Goal: Communication & Community: Answer question/provide support

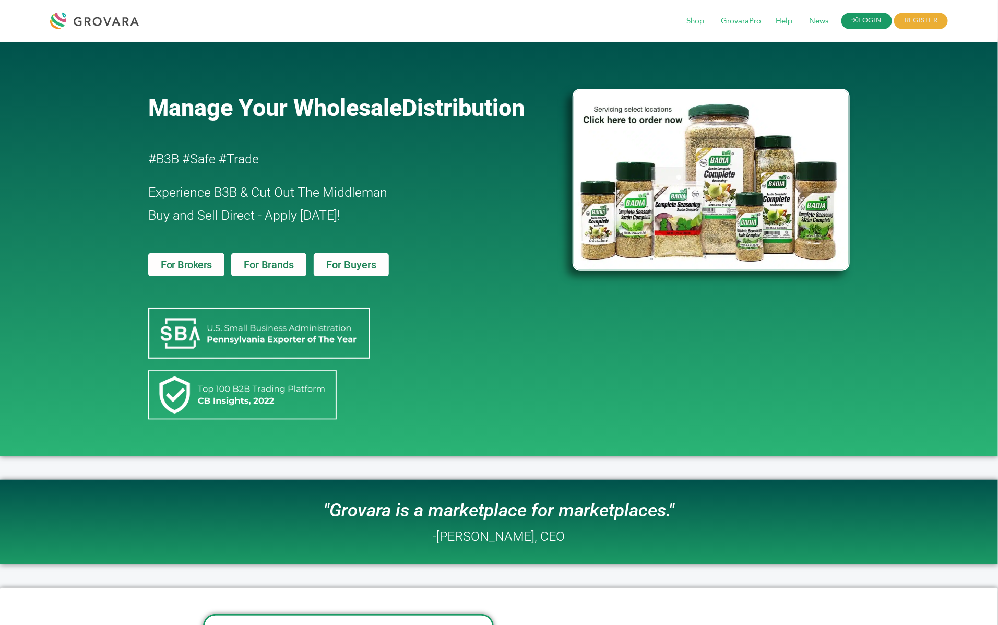
click at [862, 18] on link "LOGIN" at bounding box center [867, 21] width 51 height 16
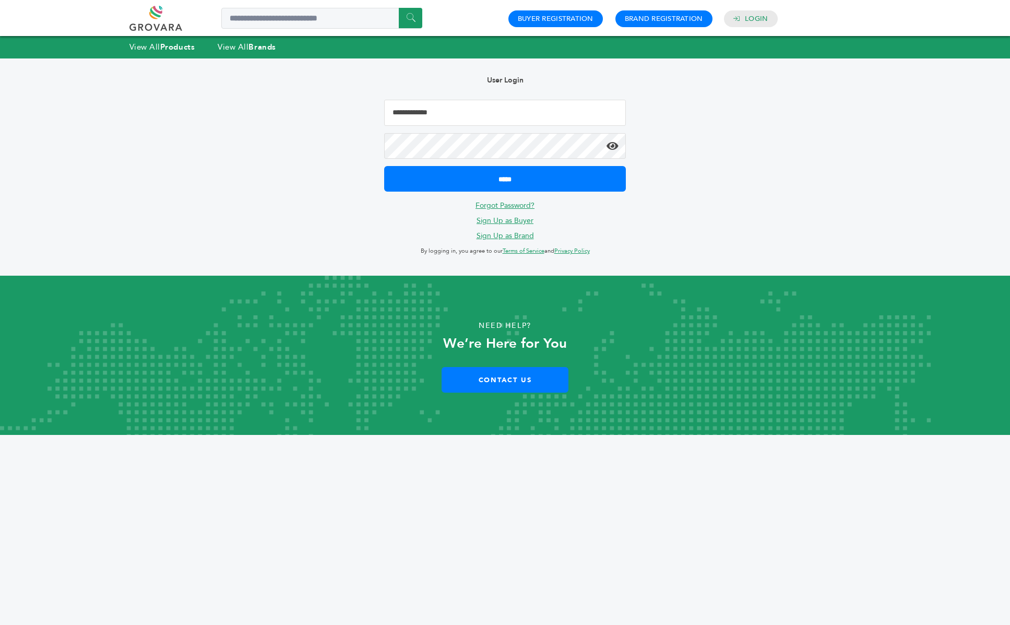
drag, startPoint x: 0, startPoint y: 0, endPoint x: 467, endPoint y: 115, distance: 480.6
click at [467, 115] on input "Email Address" at bounding box center [505, 113] width 242 height 26
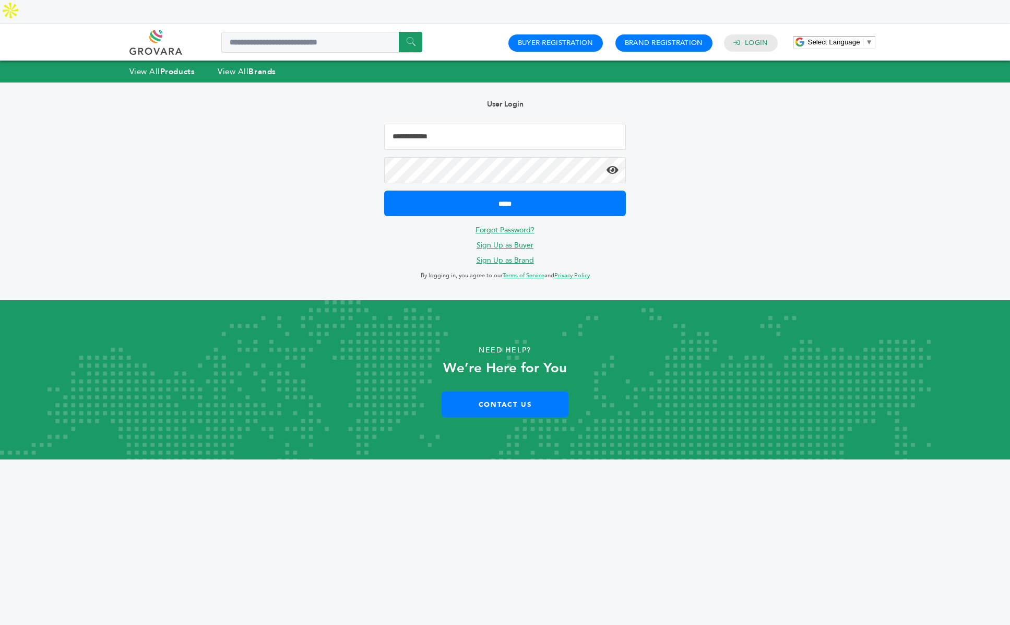
type input "**********"
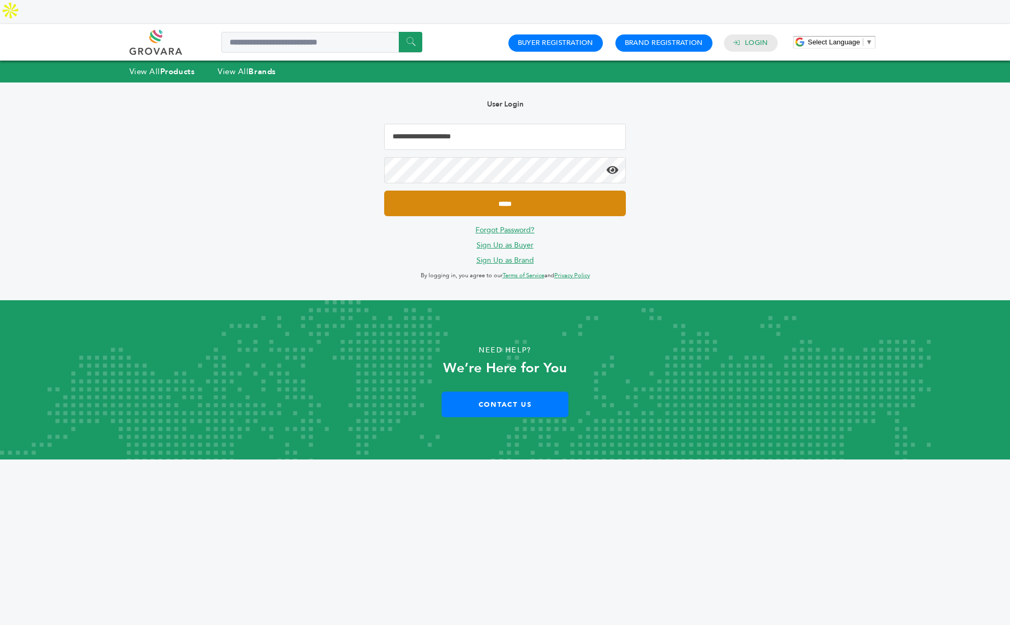
click at [508, 191] on input "*****" at bounding box center [505, 204] width 242 height 26
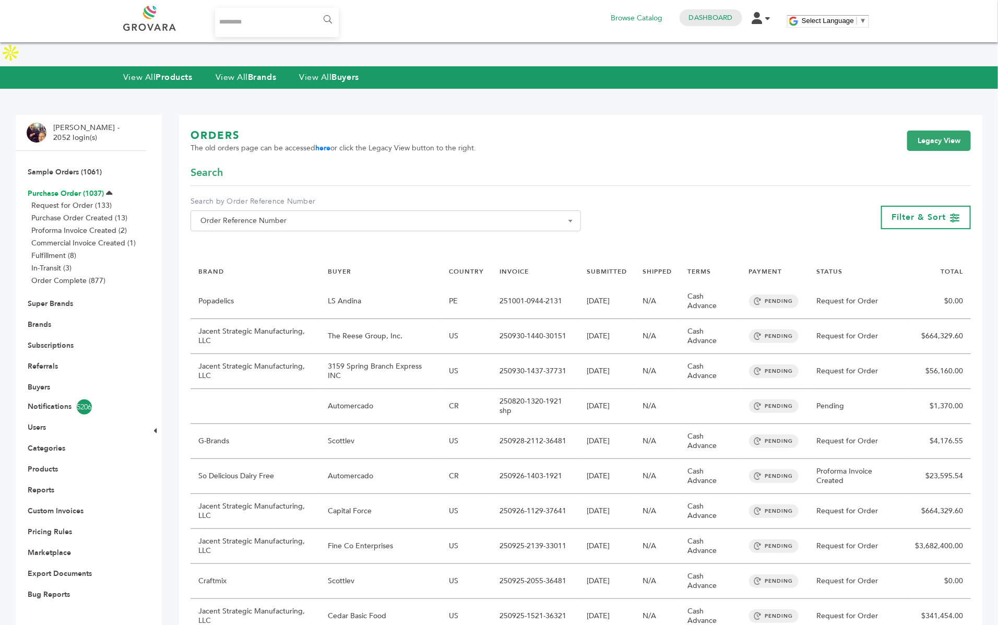
click at [80, 188] on link "Purchase Order (1037)" at bounding box center [66, 193] width 76 height 10
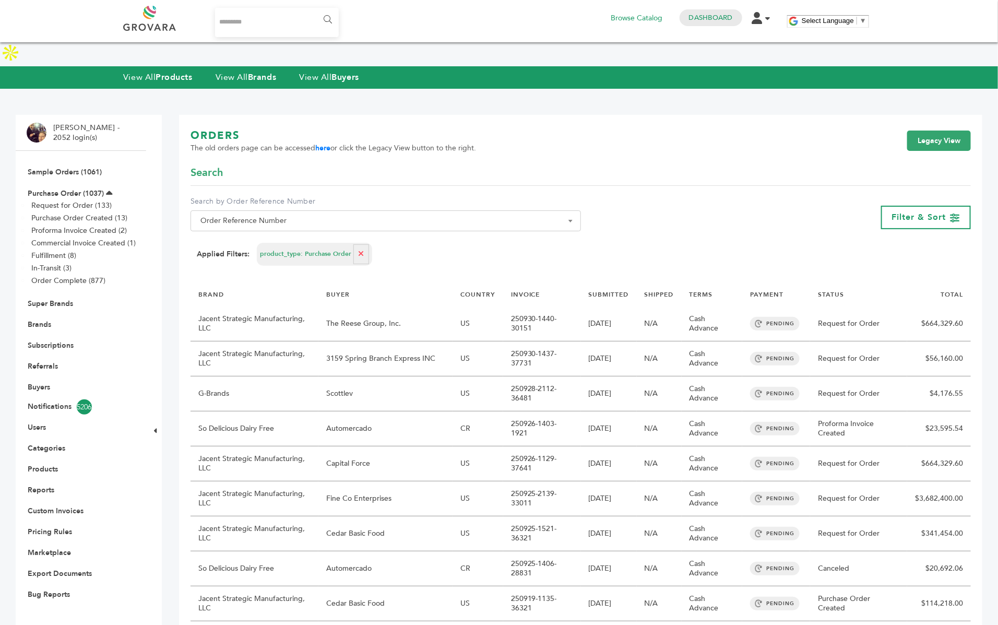
click at [359, 214] on span "Order Reference Number" at bounding box center [385, 221] width 379 height 15
click at [962, 131] on link "Legacy View" at bounding box center [939, 141] width 64 height 21
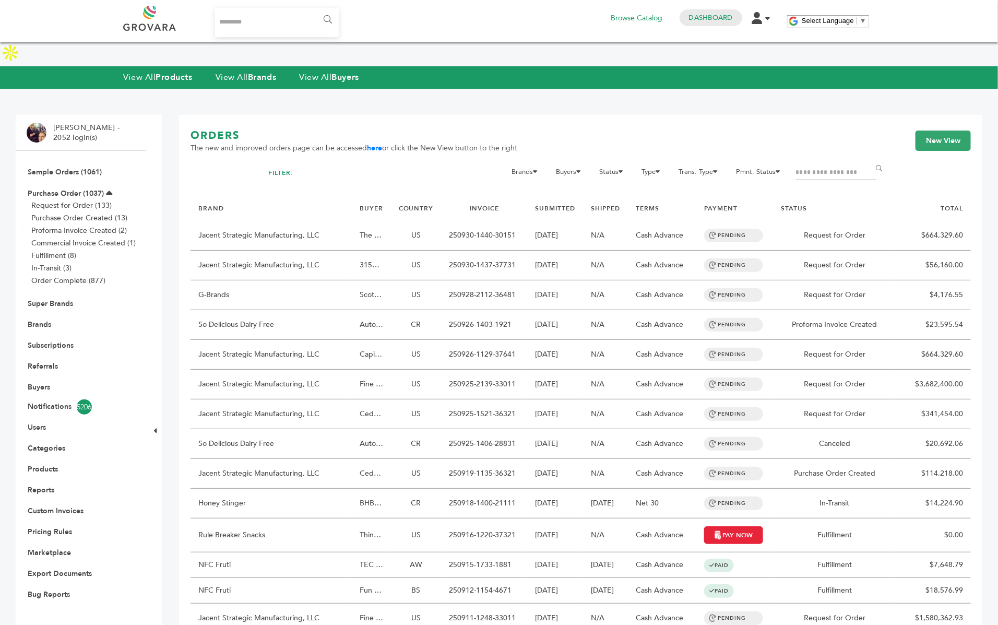
click at [841, 165] on input "Filter by keywords" at bounding box center [836, 172] width 80 height 15
type input "****"
click at [870, 159] on input "******" at bounding box center [881, 169] width 23 height 21
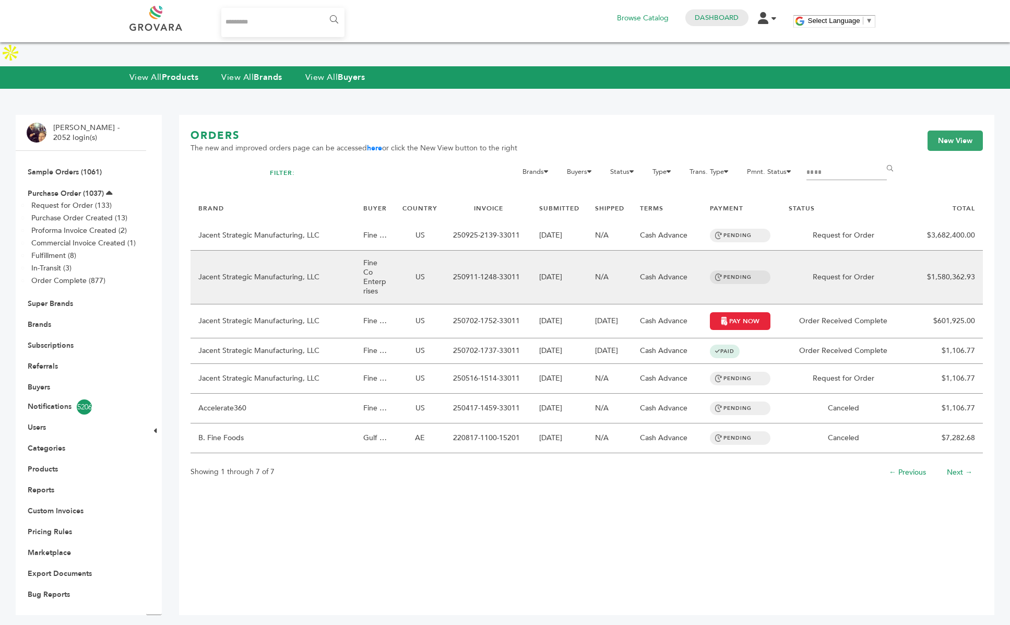
click at [382, 260] on td "Fine Co Enterprises" at bounding box center [375, 278] width 39 height 54
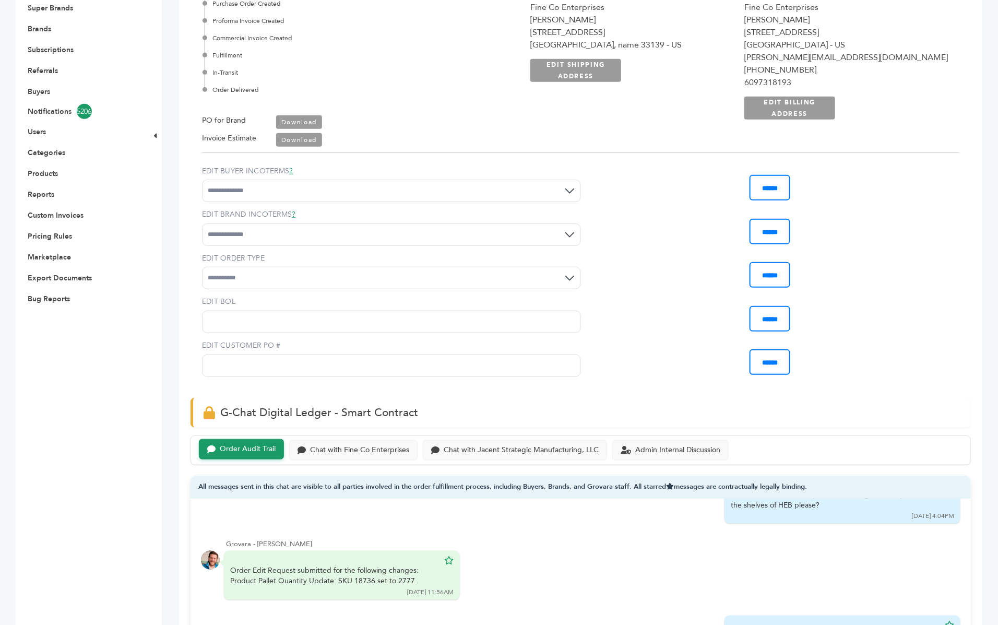
scroll to position [460, 0]
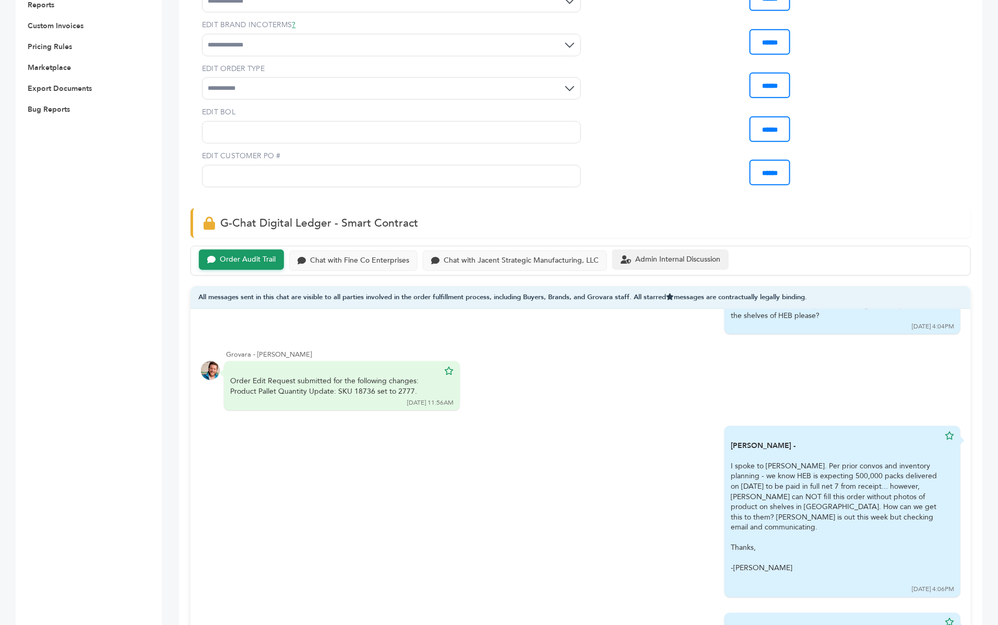
click at [669, 264] on div "Admin Internal Discussion" at bounding box center [677, 259] width 85 height 9
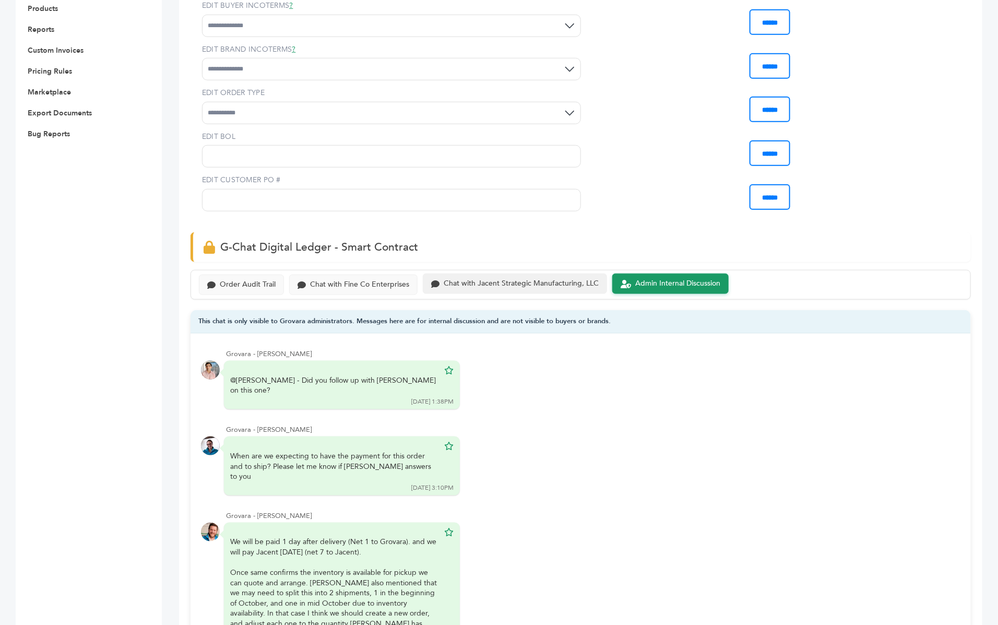
click at [525, 274] on div "Chat with Jacent Strategic Manufacturing, LLC" at bounding box center [515, 284] width 184 height 20
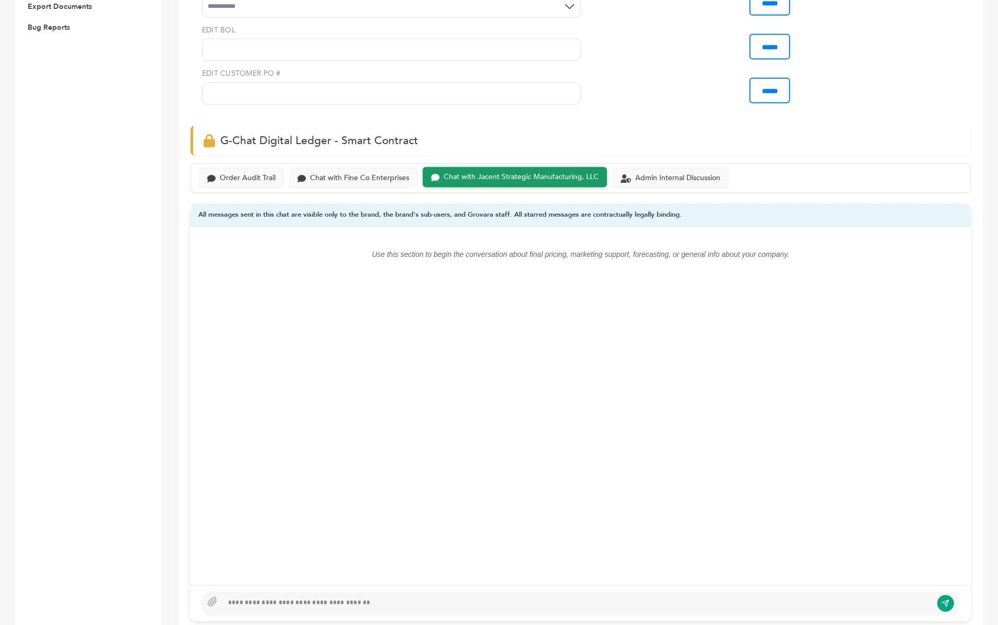
scroll to position [566, 0]
click at [356, 174] on div "Chat with Fine Co Enterprises" at bounding box center [359, 178] width 99 height 9
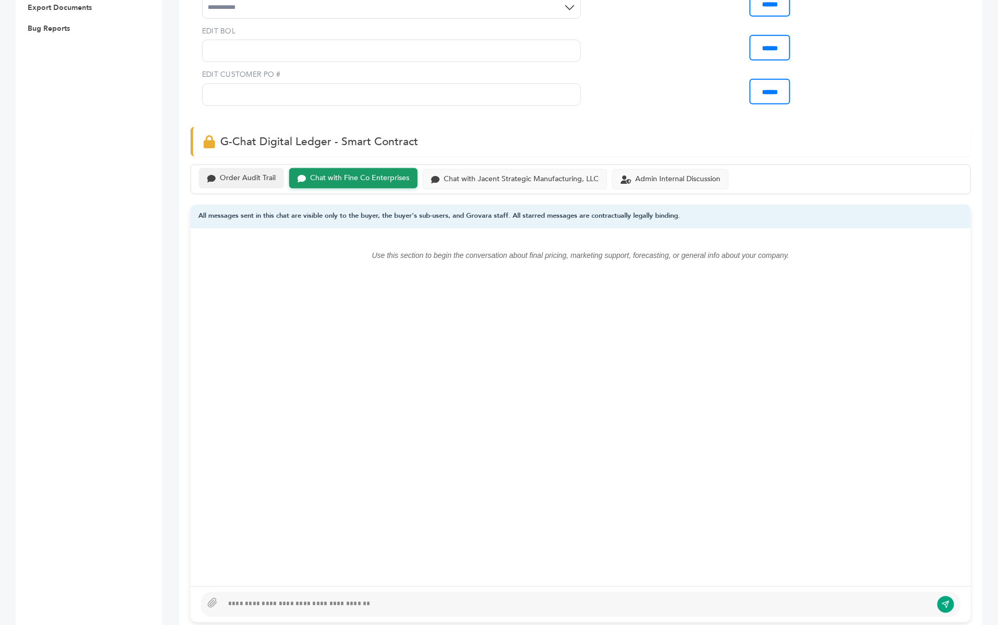
click at [252, 174] on div "Order Audit Trail" at bounding box center [248, 178] width 56 height 9
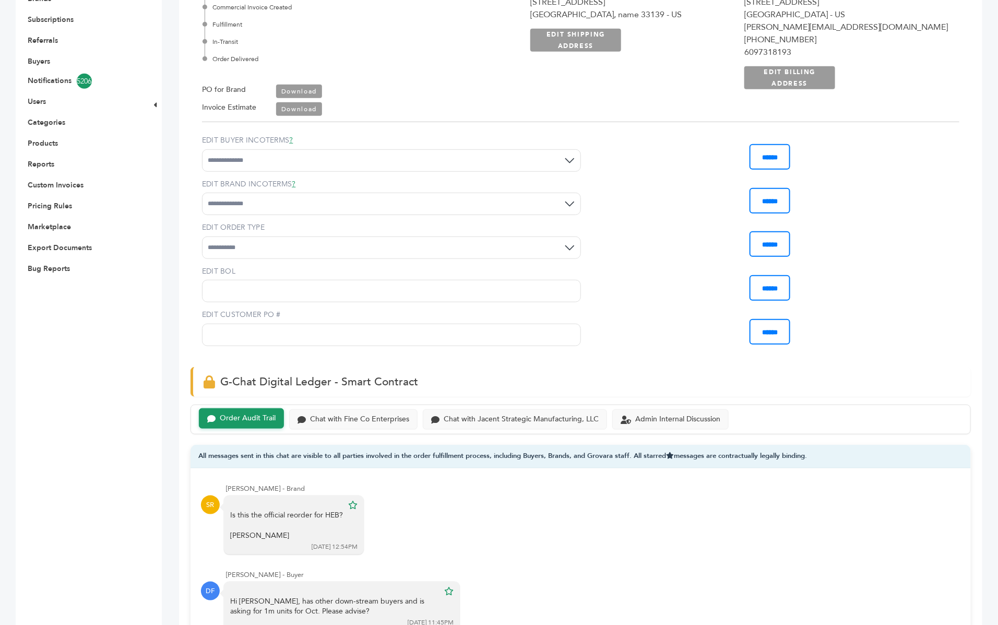
scroll to position [323, 0]
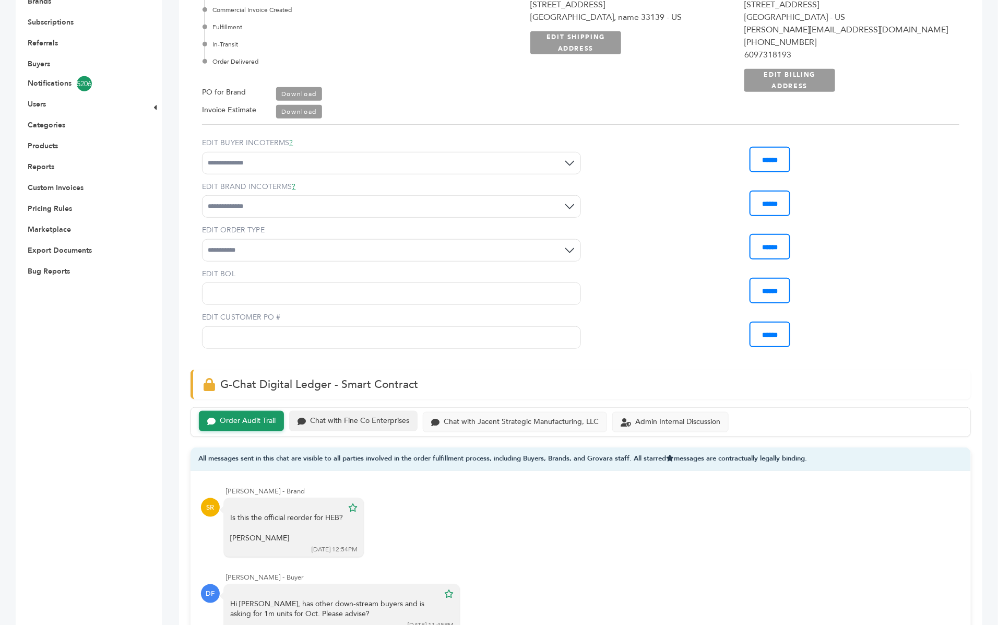
click at [362, 417] on div "Chat with Fine Co Enterprises" at bounding box center [359, 421] width 99 height 9
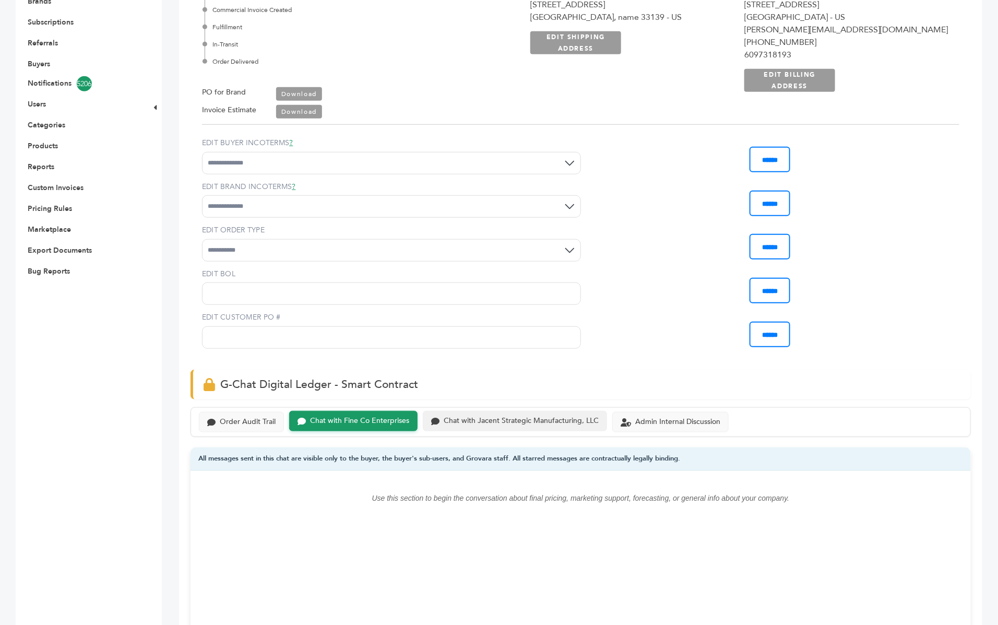
click at [489, 417] on div "Chat with Jacent Strategic Manufacturing, LLC" at bounding box center [521, 421] width 155 height 9
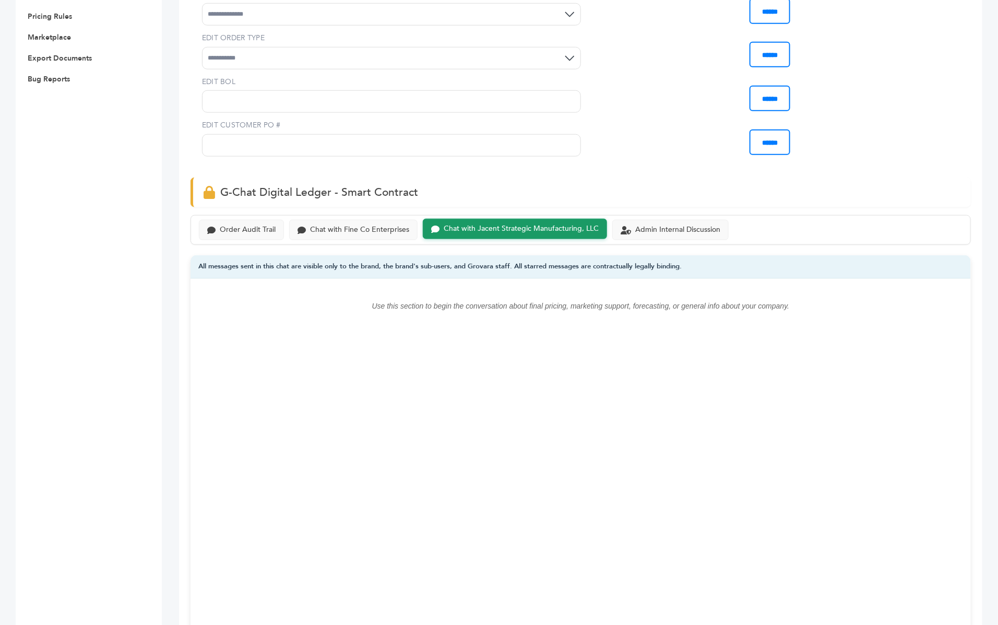
scroll to position [469, 0]
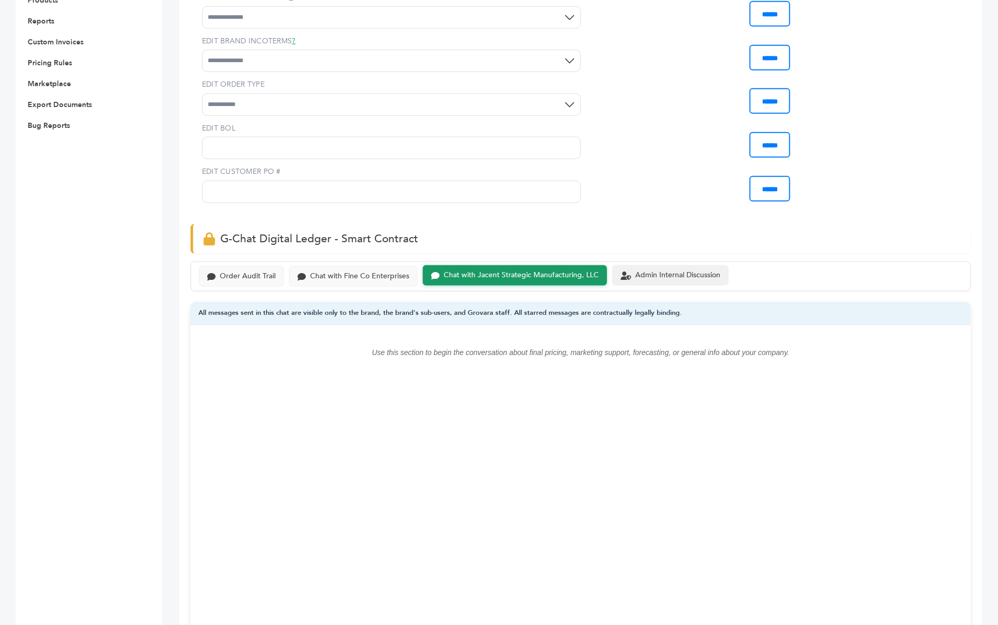
click at [654, 271] on div "Admin Internal Discussion" at bounding box center [677, 275] width 85 height 9
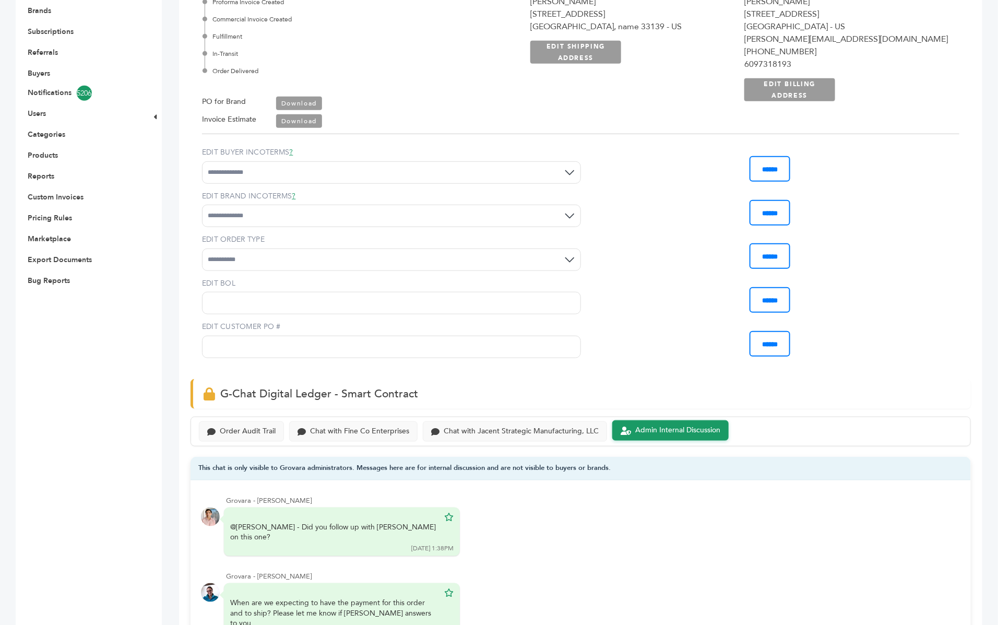
scroll to position [269, 0]
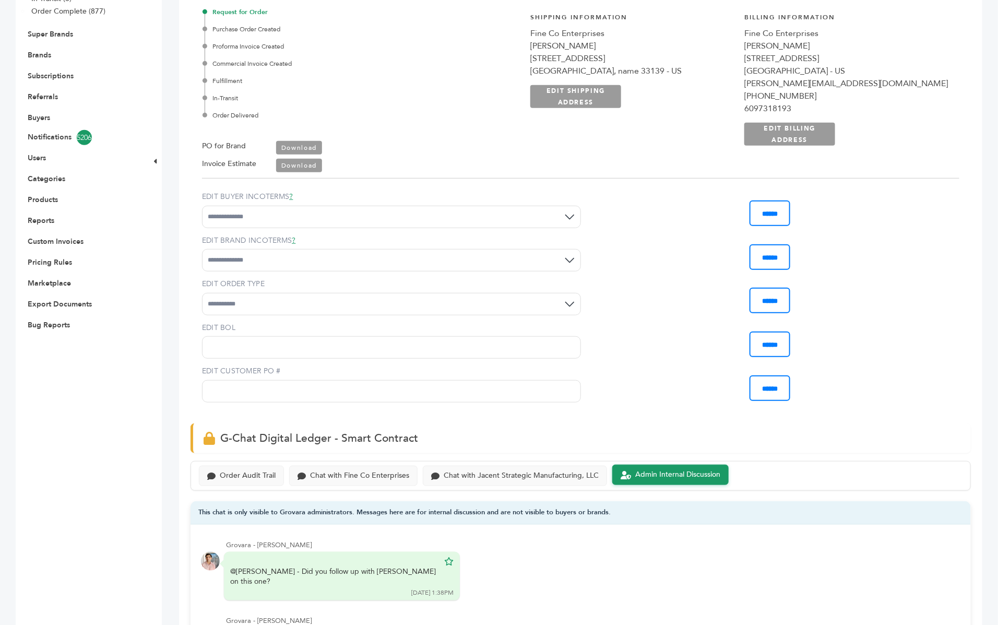
scroll to position [469, 0]
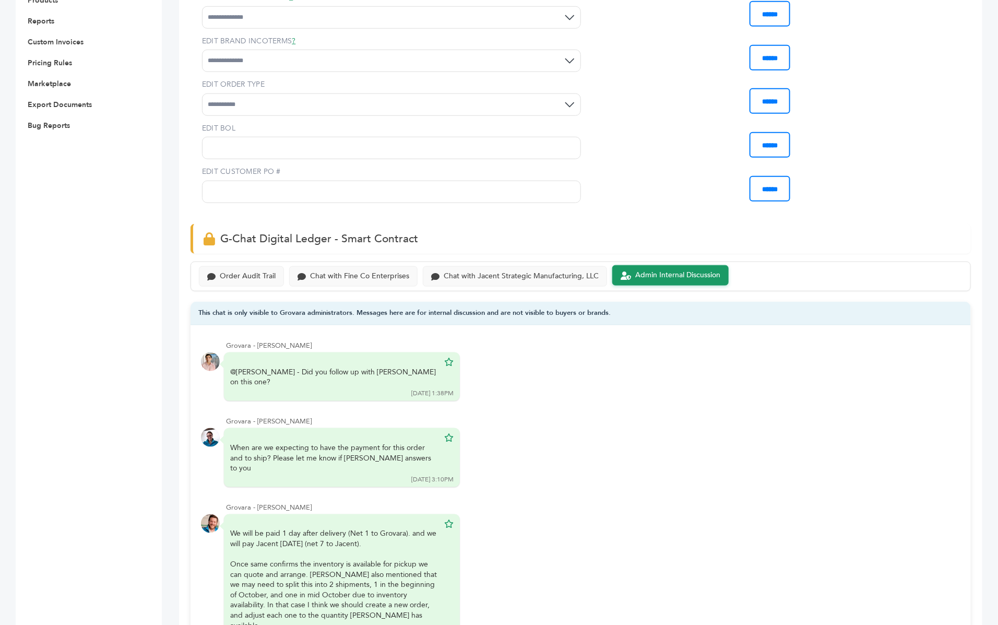
scroll to position [323, 0]
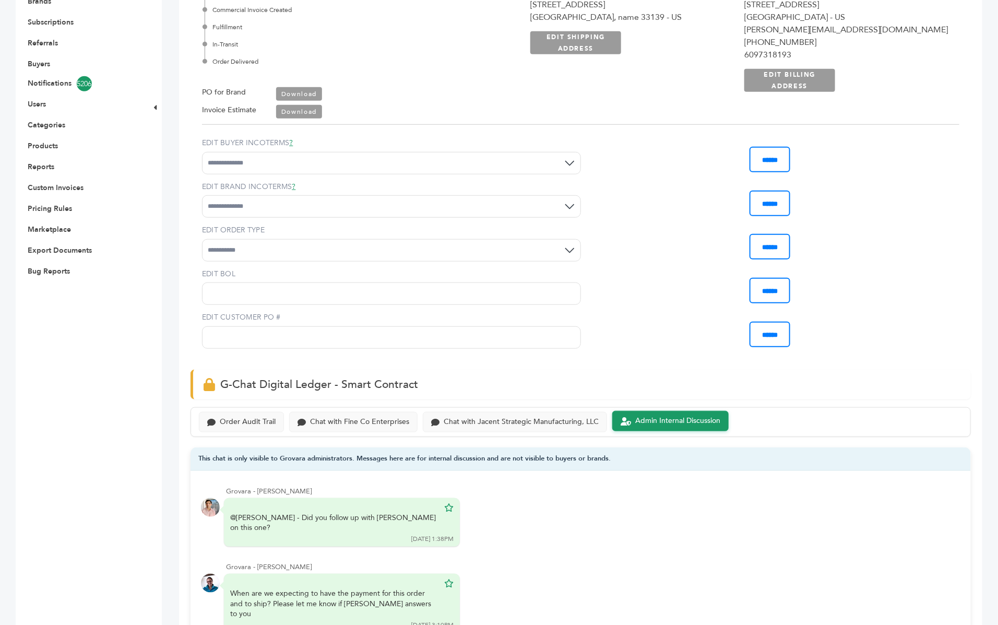
scroll to position [566, 0]
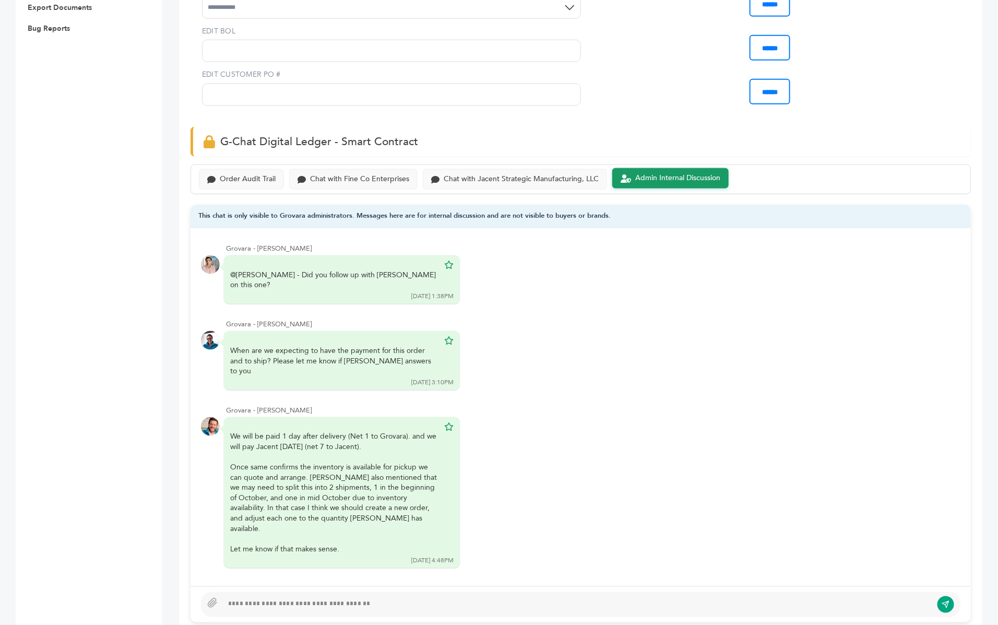
scroll to position [460, 0]
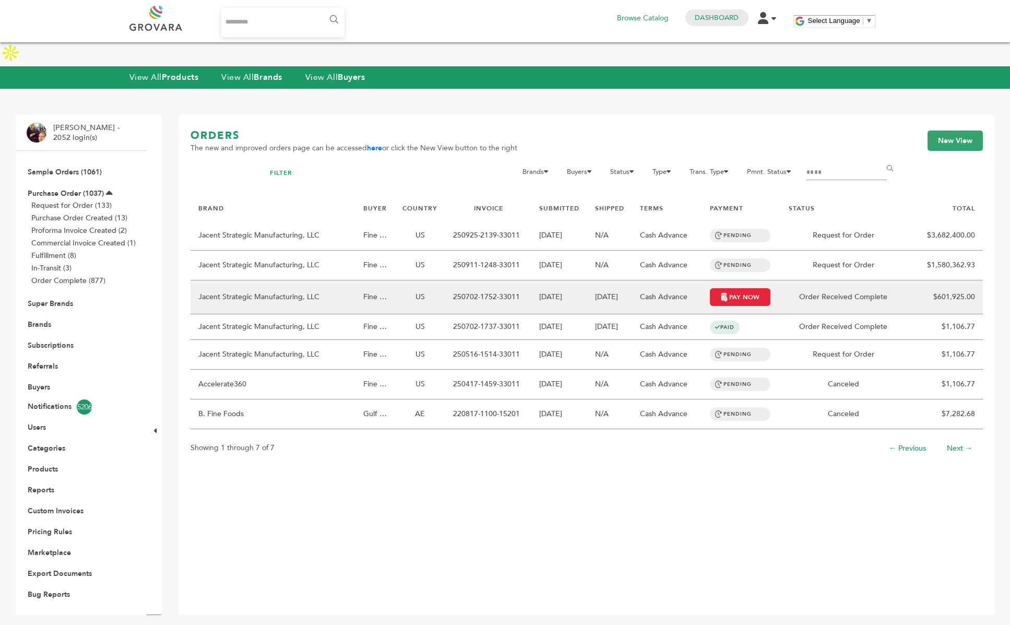
click at [532, 280] on td "[DATE]" at bounding box center [559, 297] width 56 height 34
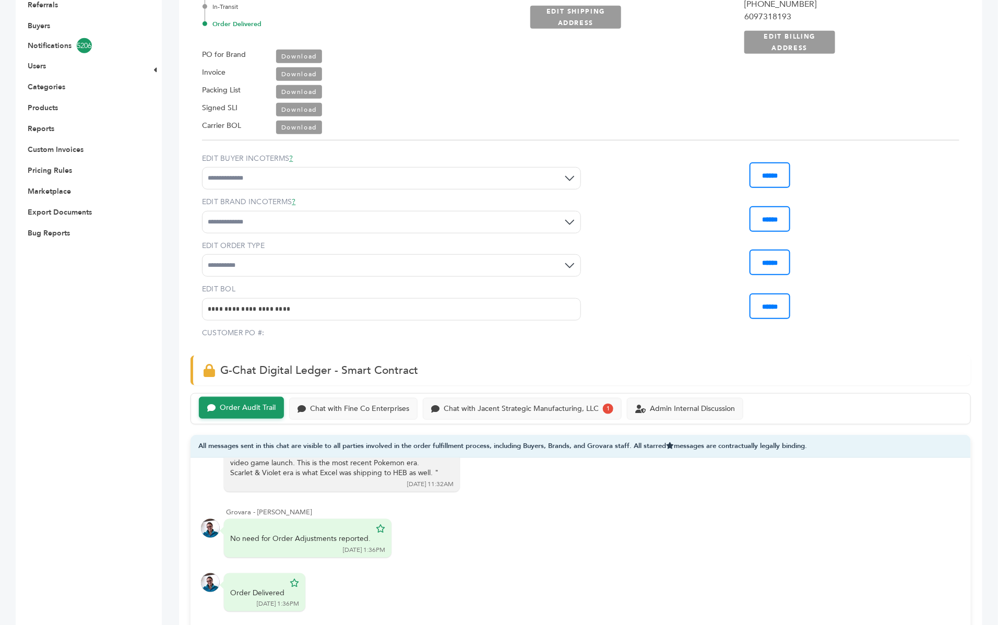
scroll to position [456, 0]
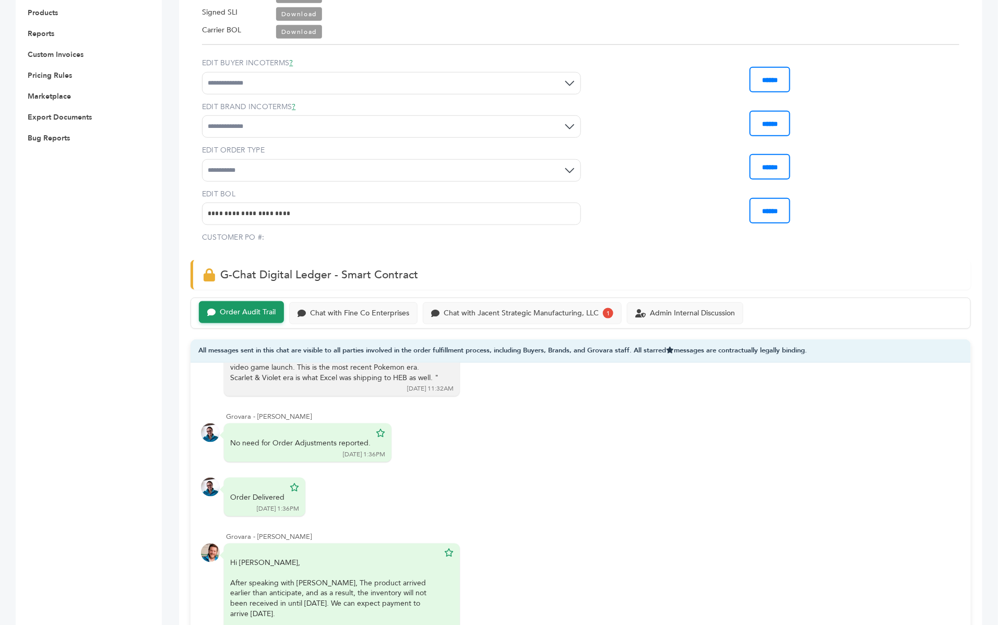
click at [551, 304] on div "Order Audit Trail Chat with Fine Co Enterprises Chat with Jacent Strategic Manu…" at bounding box center [581, 313] width 780 height 31
click at [544, 308] on div "Chat with Jacent Strategic Manufacturing, LLC" at bounding box center [521, 312] width 155 height 9
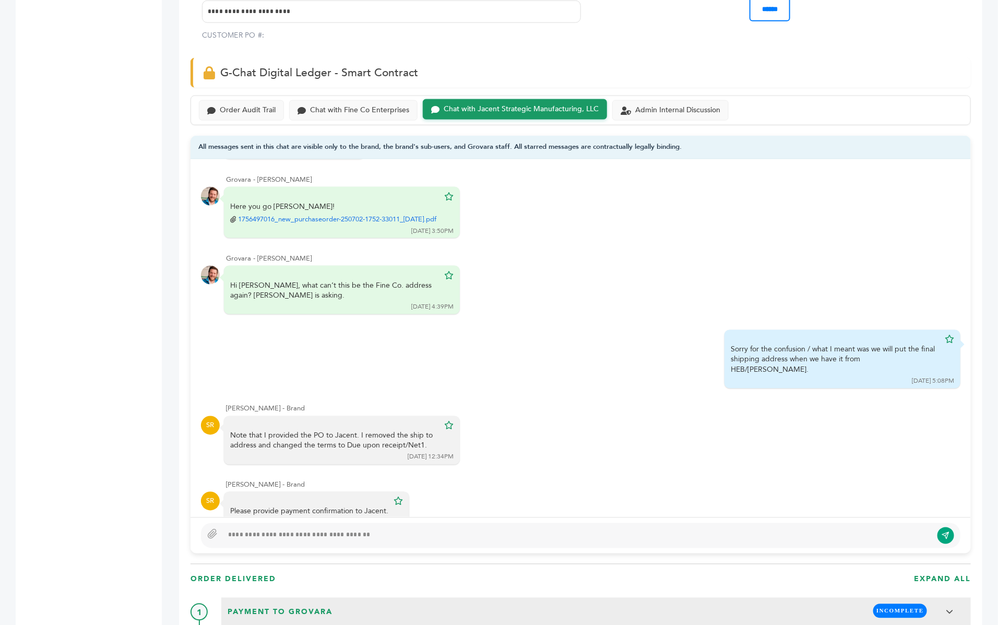
scroll to position [4044, 0]
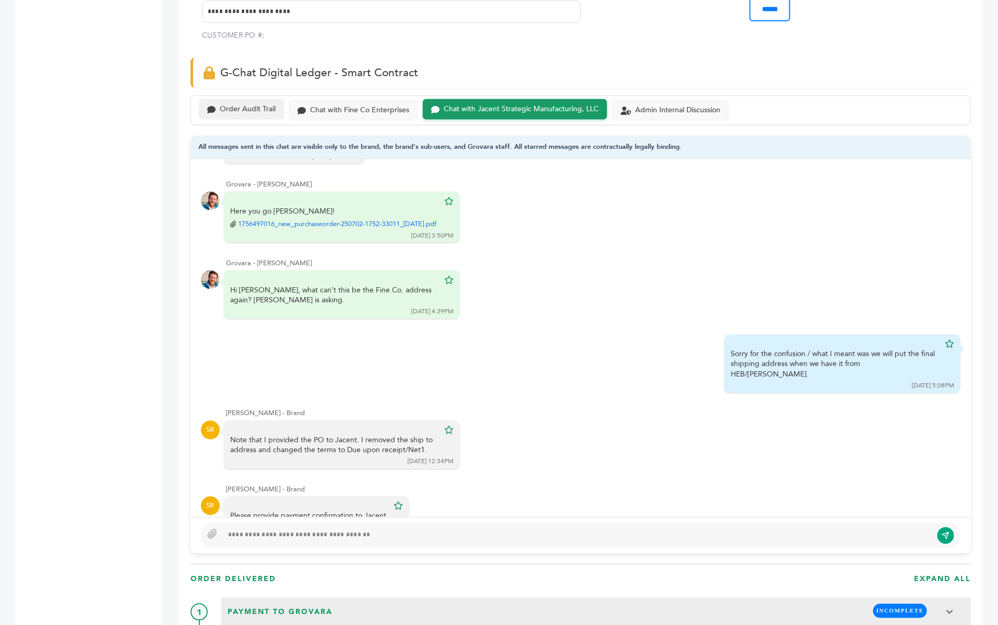
click at [257, 99] on div "Order Audit Trail" at bounding box center [241, 109] width 85 height 20
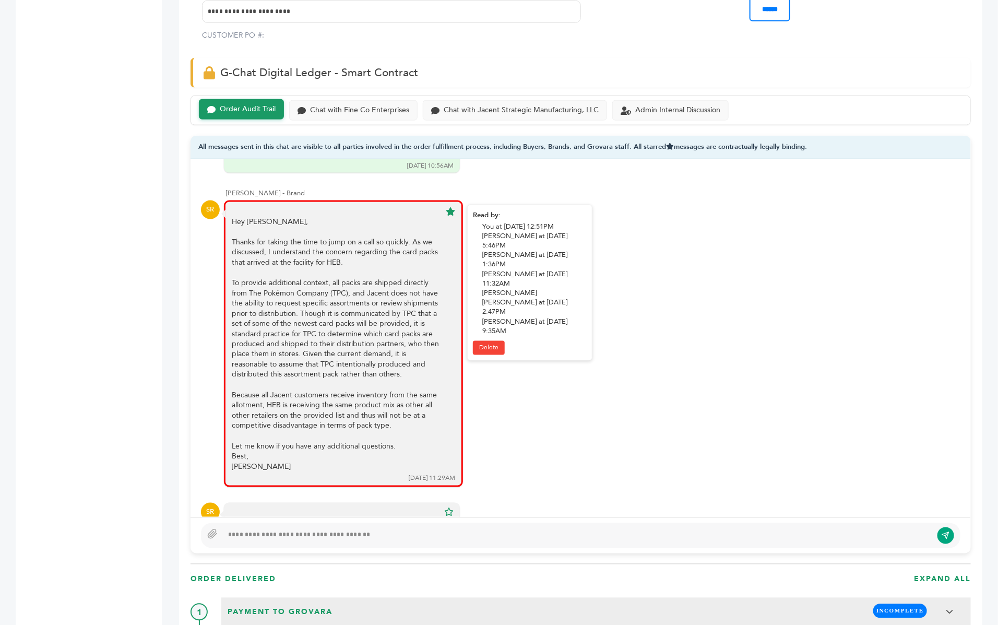
scroll to position [7706, 0]
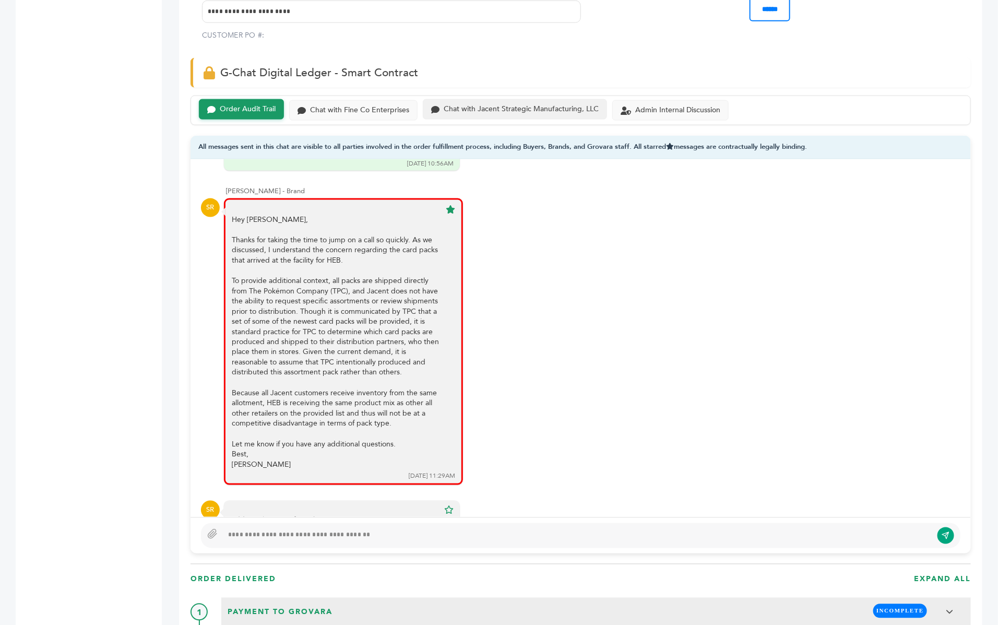
click at [457, 105] on div "Chat with Jacent Strategic Manufacturing, LLC" at bounding box center [521, 109] width 155 height 9
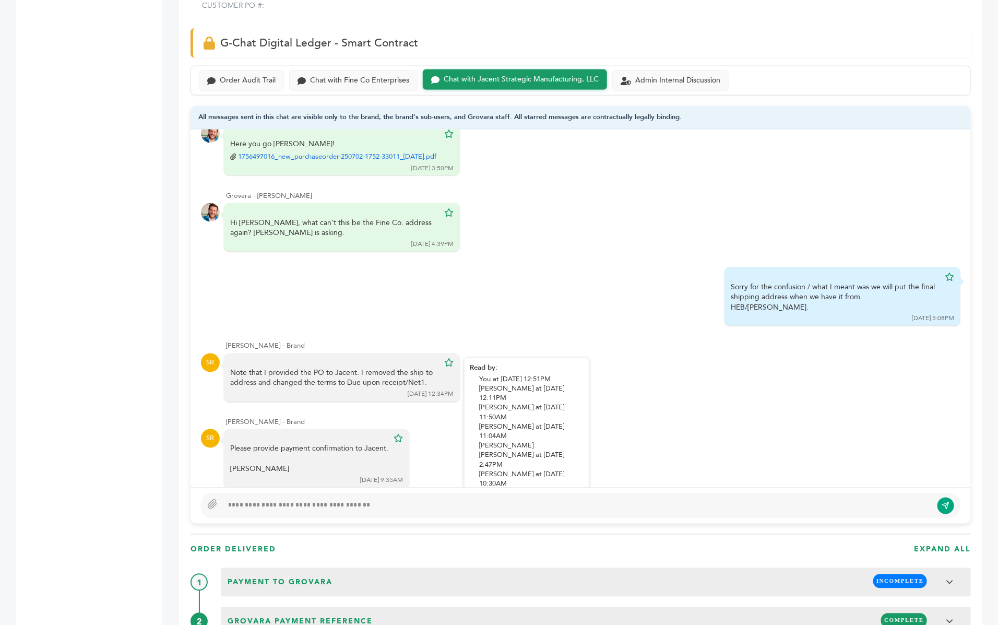
scroll to position [719, 0]
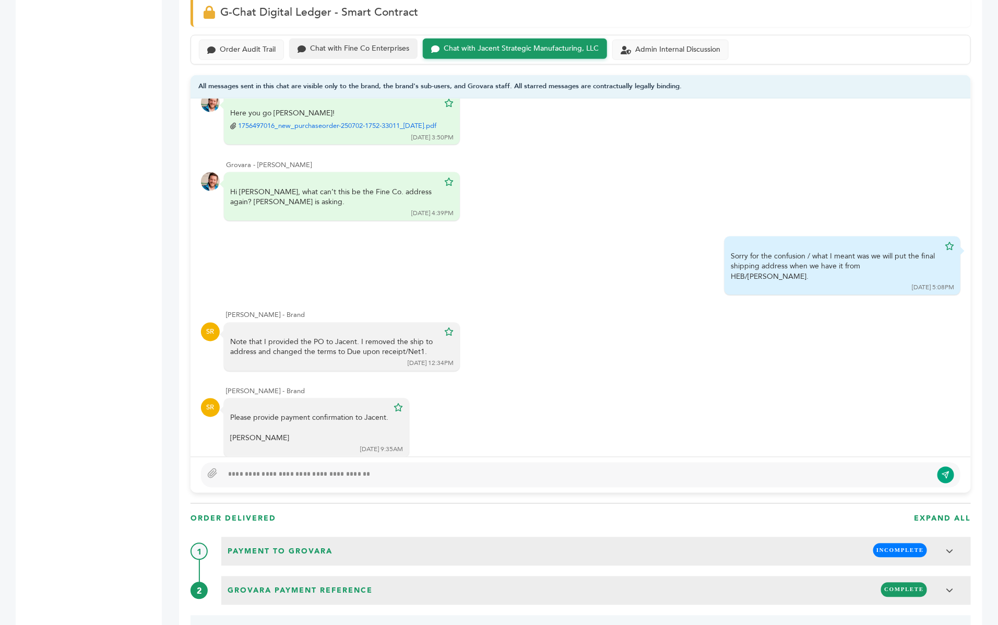
click at [377, 39] on div "Chat with Fine Co Enterprises" at bounding box center [353, 49] width 128 height 20
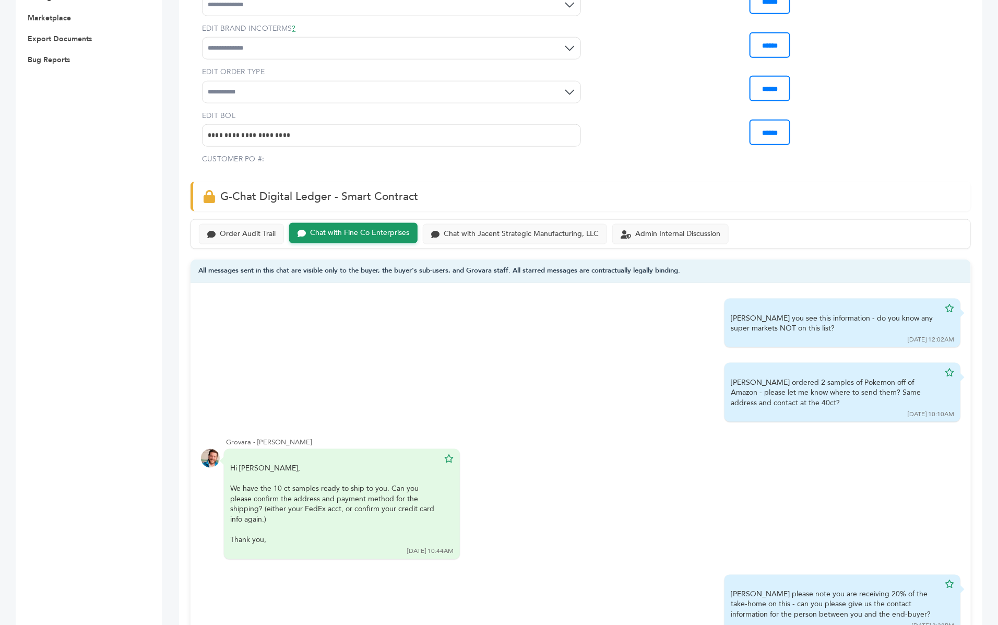
scroll to position [528, 0]
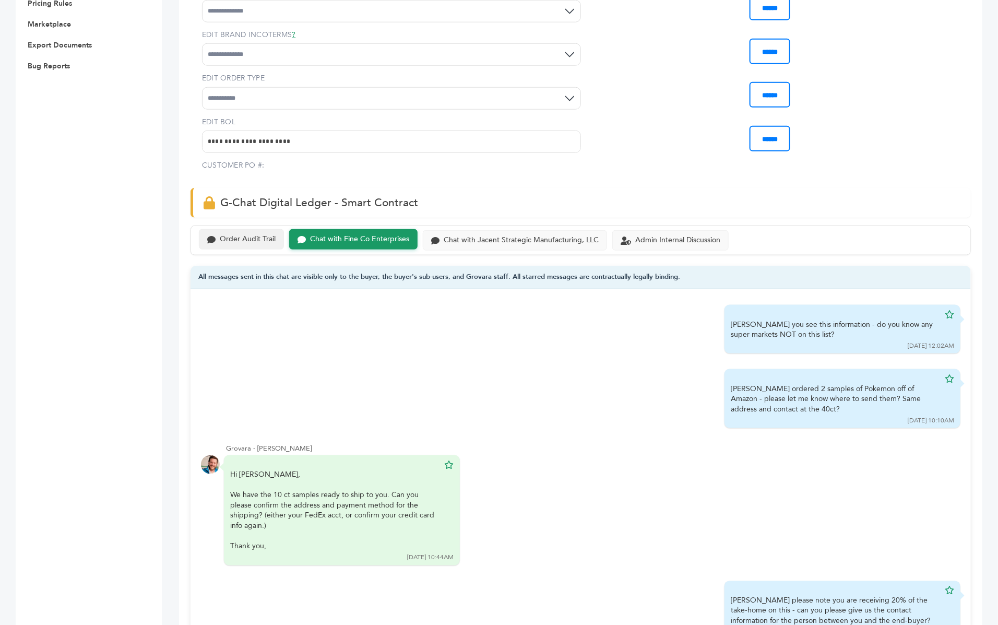
click at [224, 235] on div "Order Audit Trail" at bounding box center [248, 239] width 56 height 9
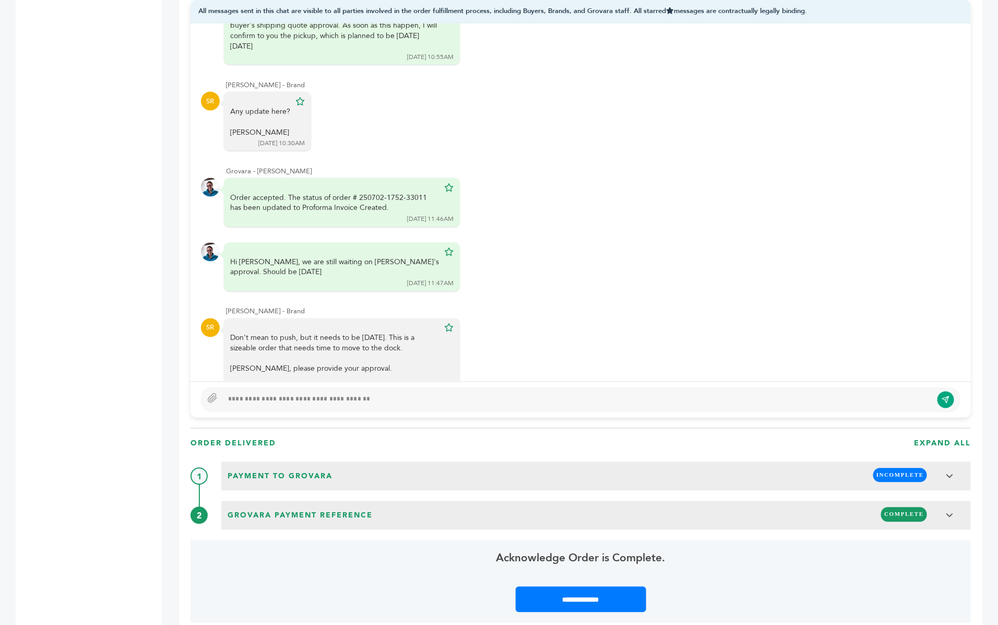
scroll to position [6024, 0]
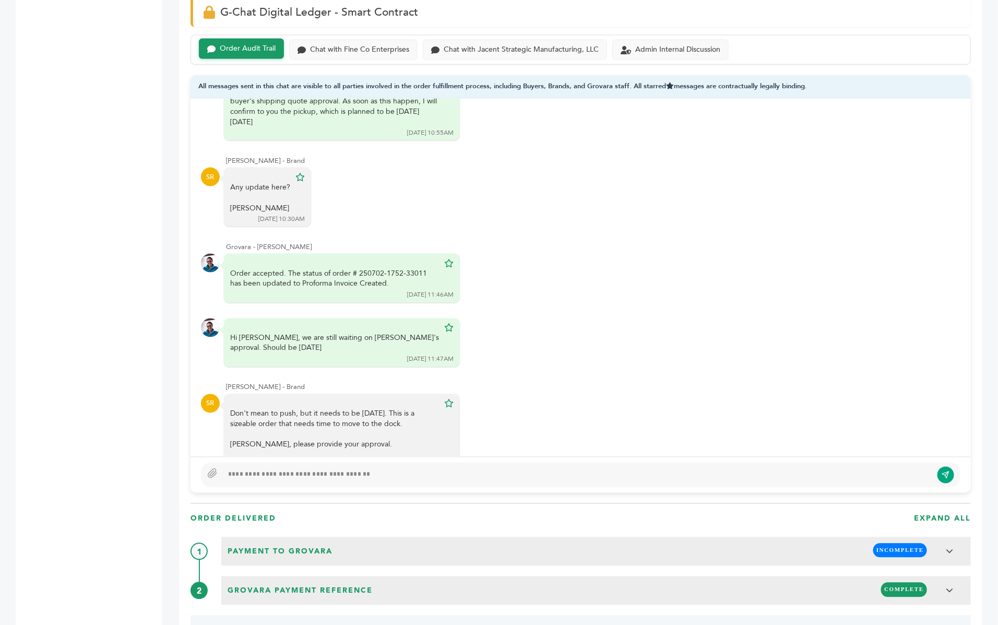
scroll to position [658, 0]
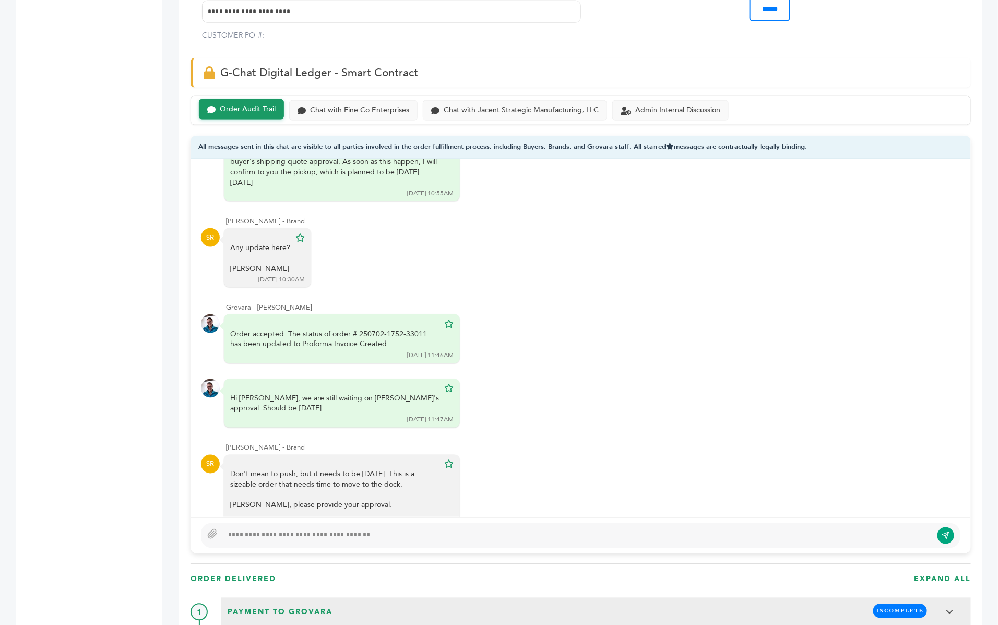
scroll to position [456, 0]
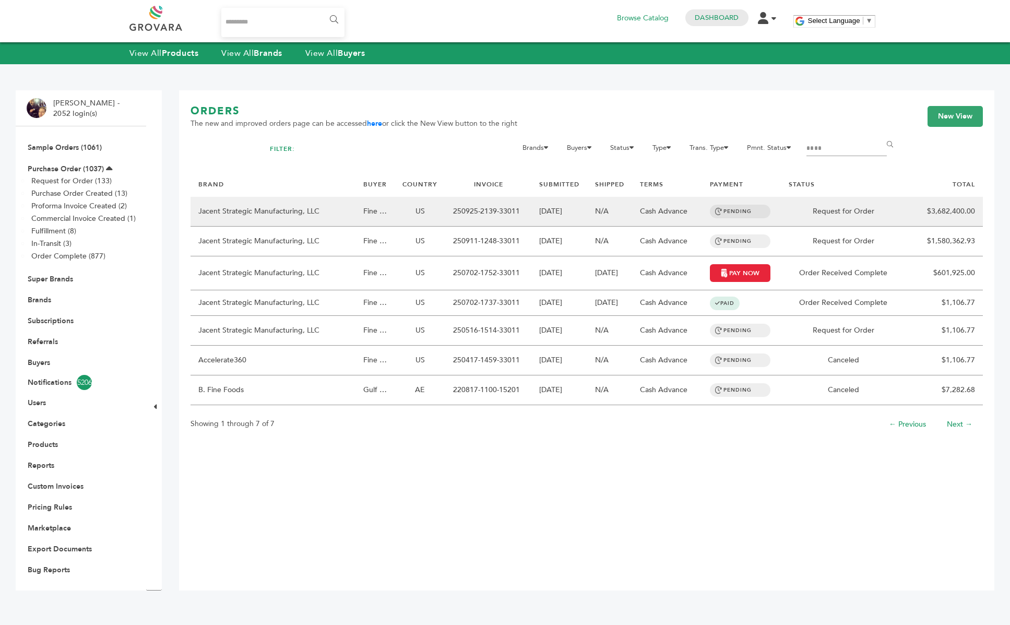
click at [399, 210] on td "US" at bounding box center [420, 212] width 51 height 30
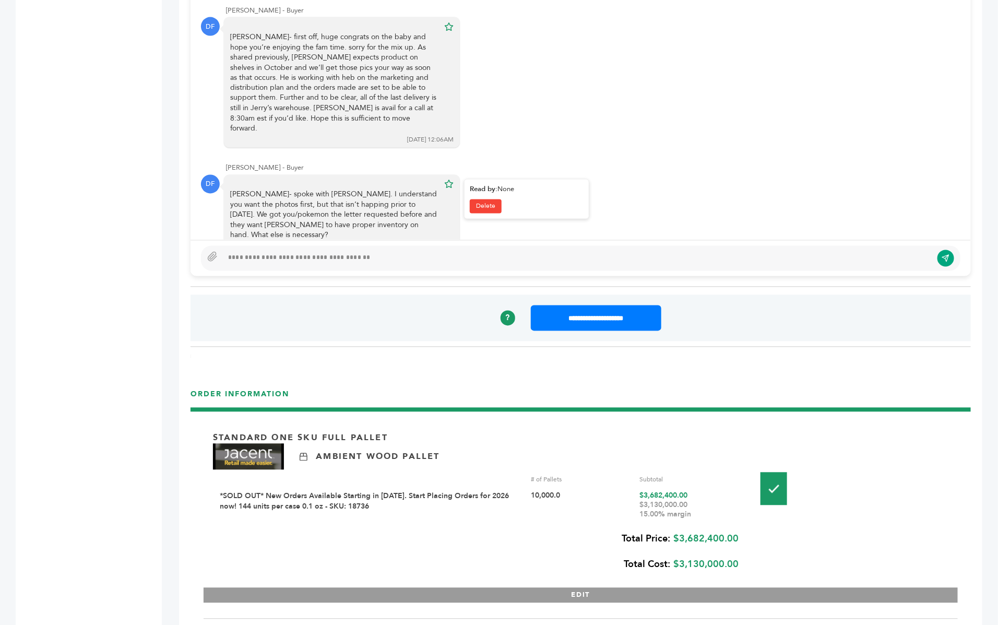
scroll to position [896, 0]
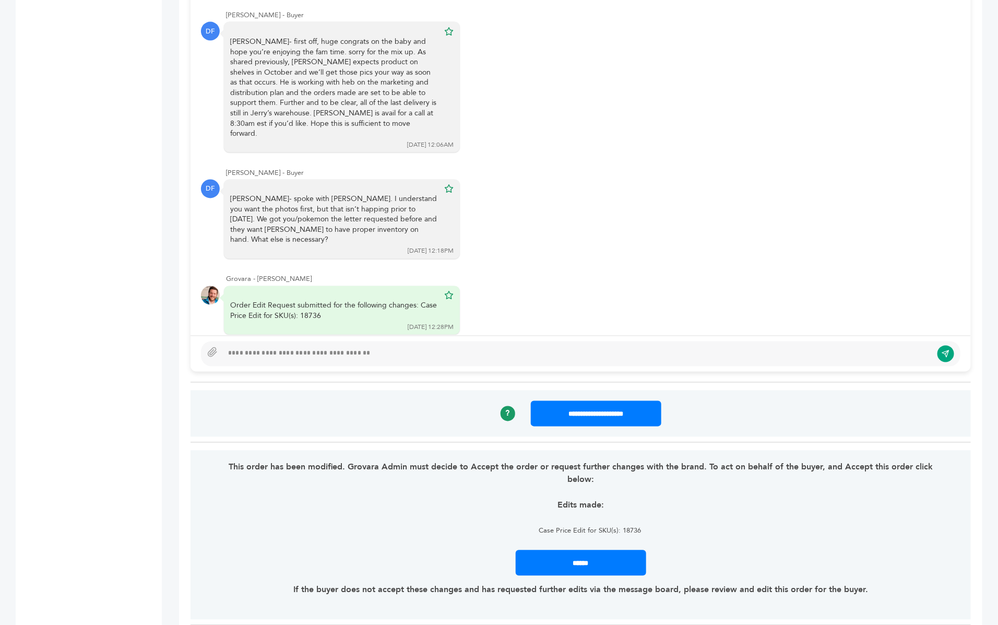
scroll to position [816, 0]
click at [275, 348] on div at bounding box center [577, 354] width 709 height 13
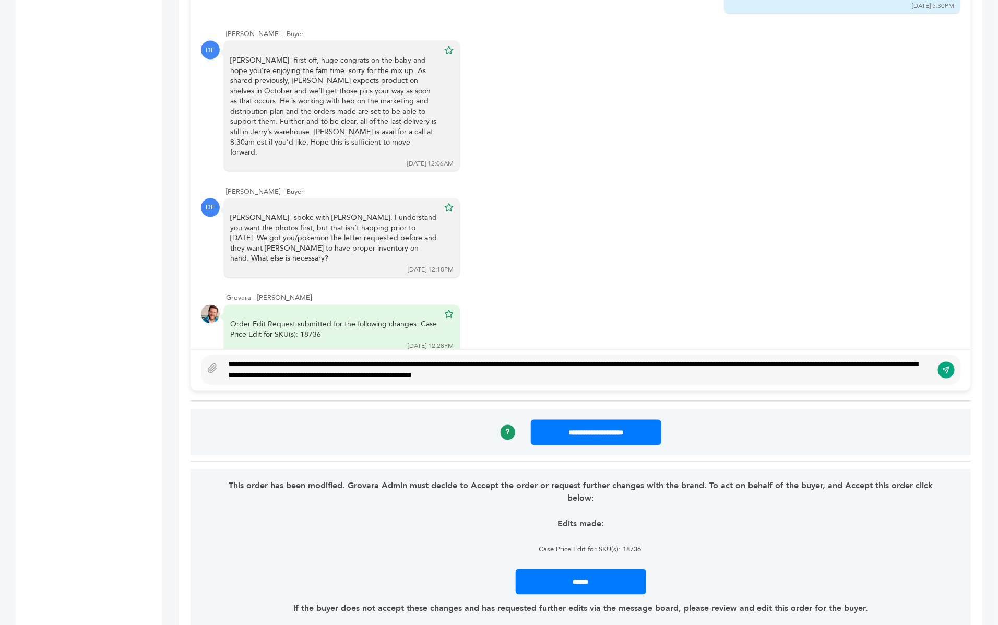
scroll to position [809, 0]
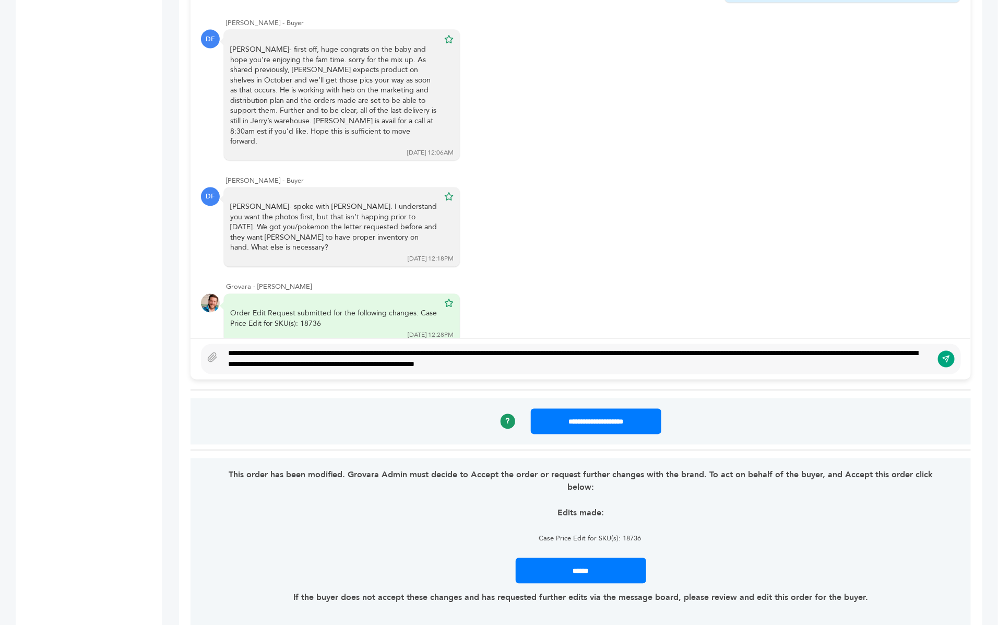
click at [227, 348] on div "**********" at bounding box center [578, 359] width 710 height 22
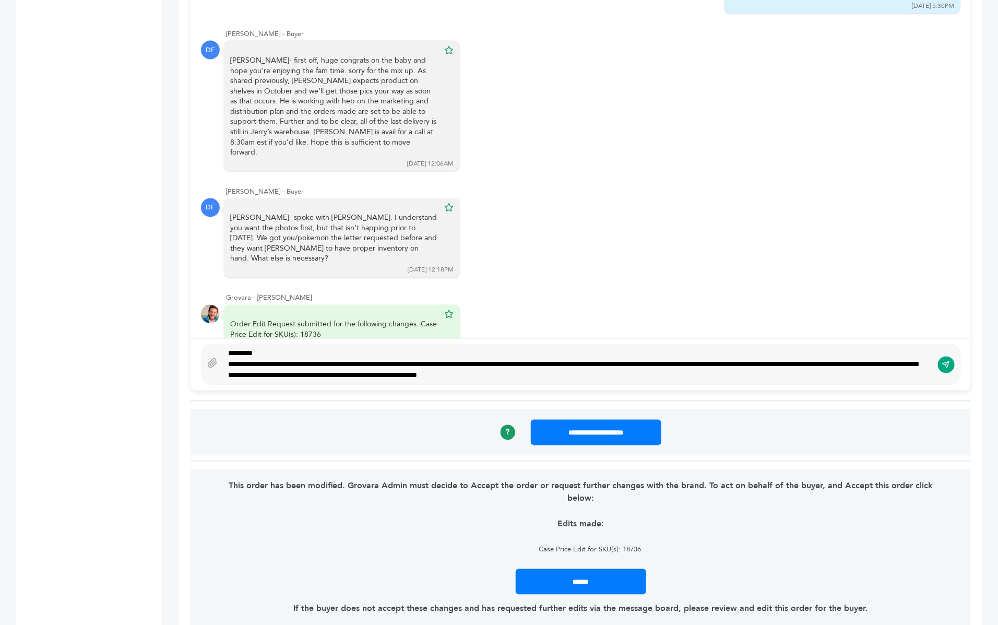
scroll to position [787, 0]
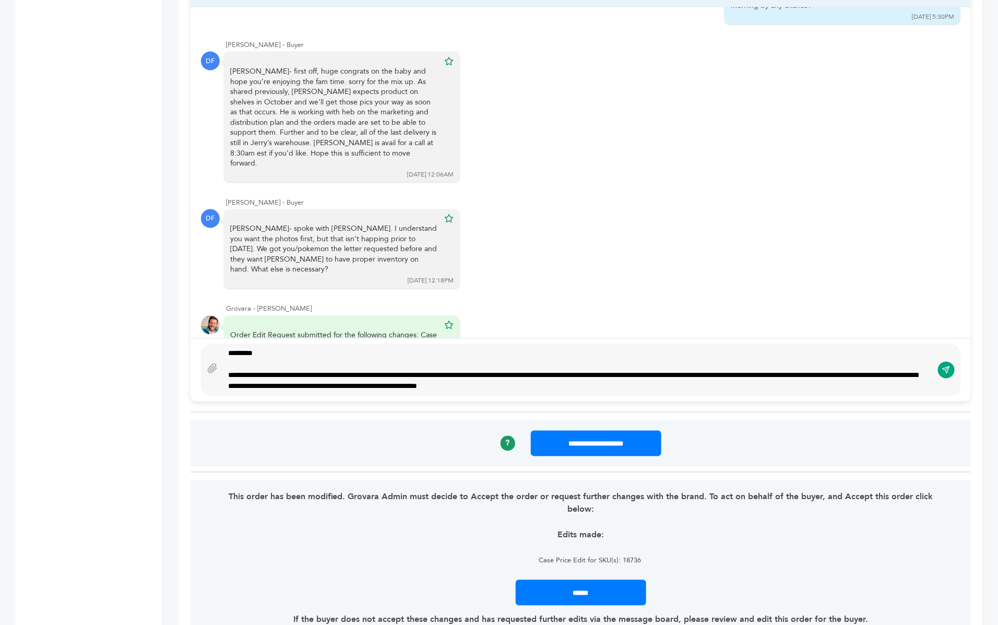
click at [229, 348] on div "**********" at bounding box center [578, 370] width 710 height 44
click at [290, 348] on div "**********" at bounding box center [578, 370] width 710 height 44
drag, startPoint x: 353, startPoint y: 333, endPoint x: 233, endPoint y: 307, distance: 122.9
click at [233, 307] on div "Daniel Fine - Buyer DF Barry just off w peter. Pls put on audit trail to hold 3…" at bounding box center [581, 204] width 780 height 395
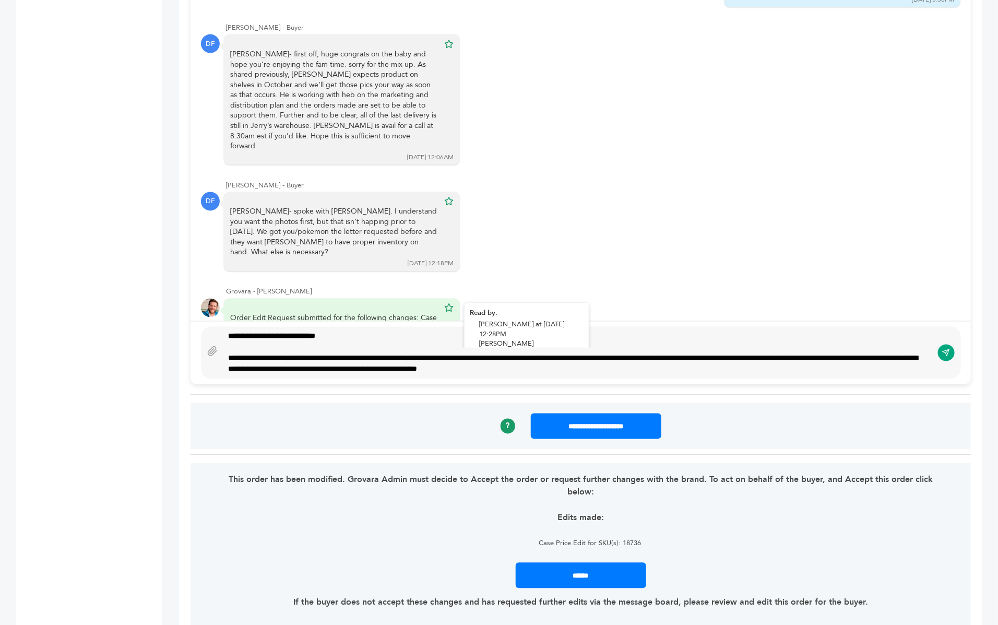
scroll to position [813, 0]
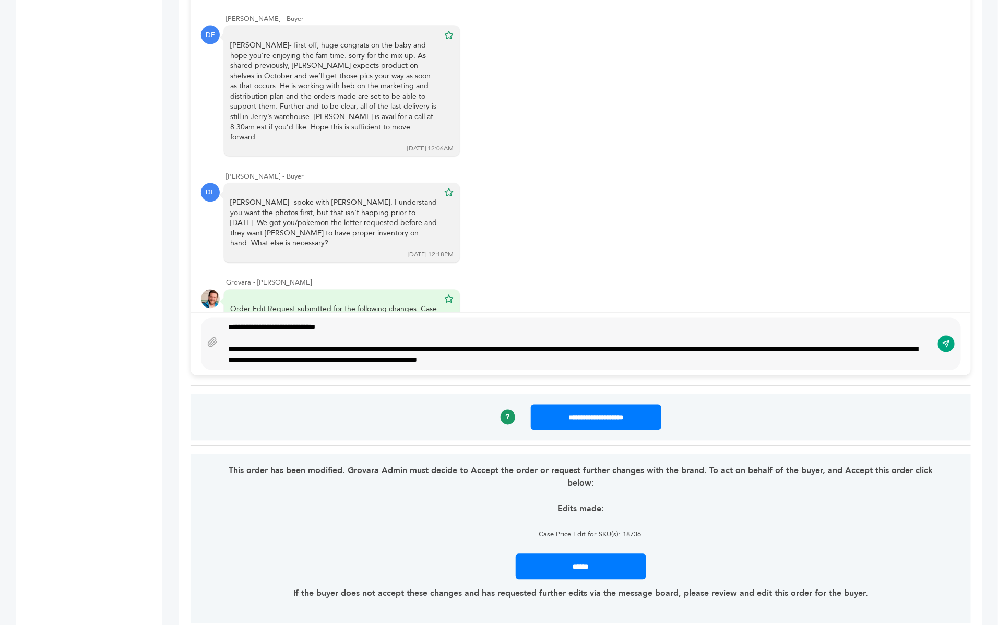
click at [648, 337] on div "**********" at bounding box center [578, 344] width 710 height 44
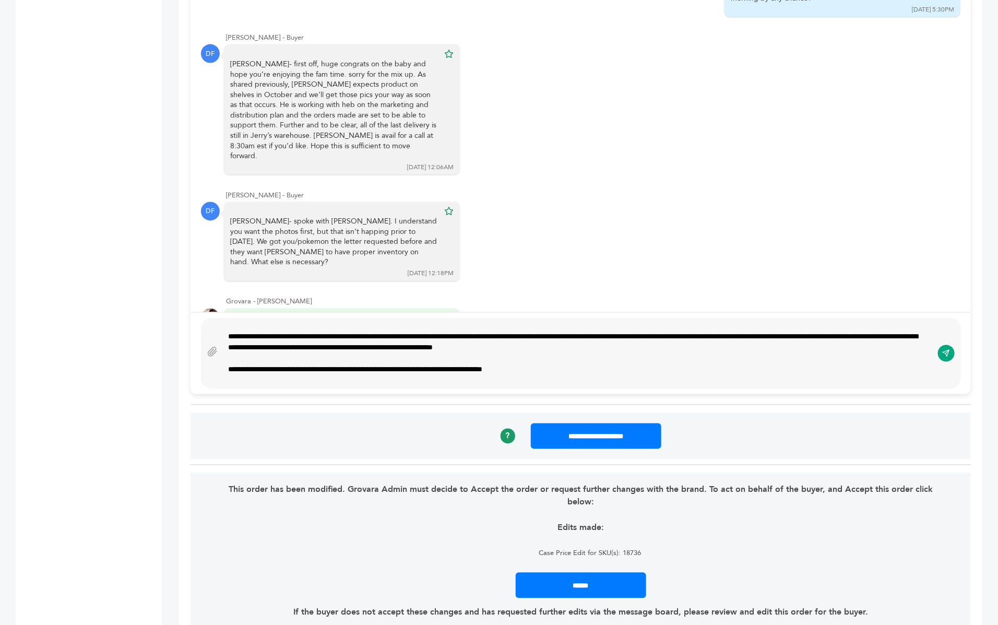
scroll to position [23, 0]
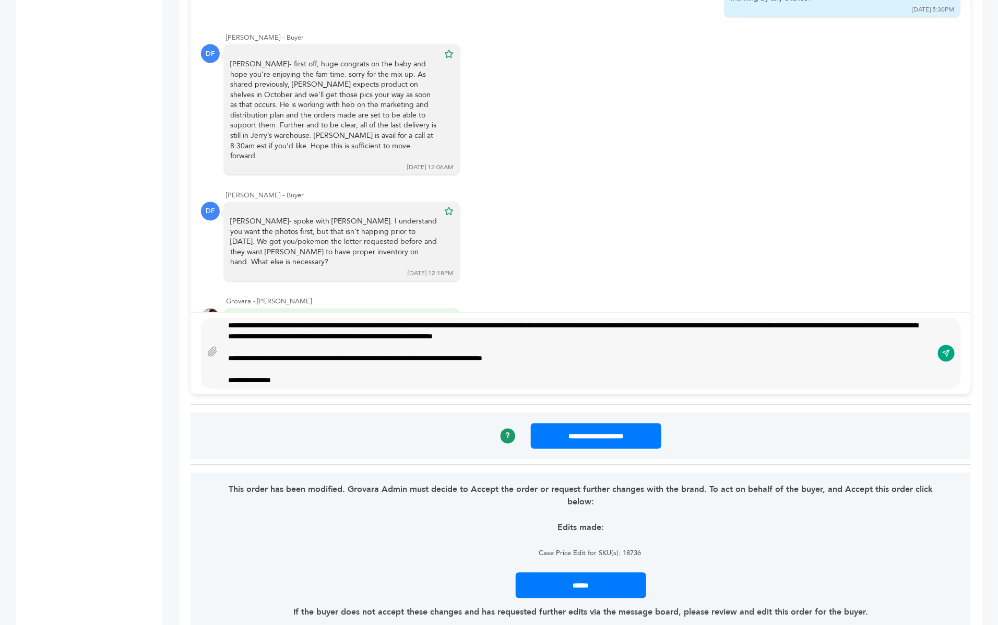
click at [582, 340] on div "**********" at bounding box center [578, 353] width 710 height 63
type textarea "**********"
click at [946, 349] on icon "submit" at bounding box center [946, 353] width 8 height 9
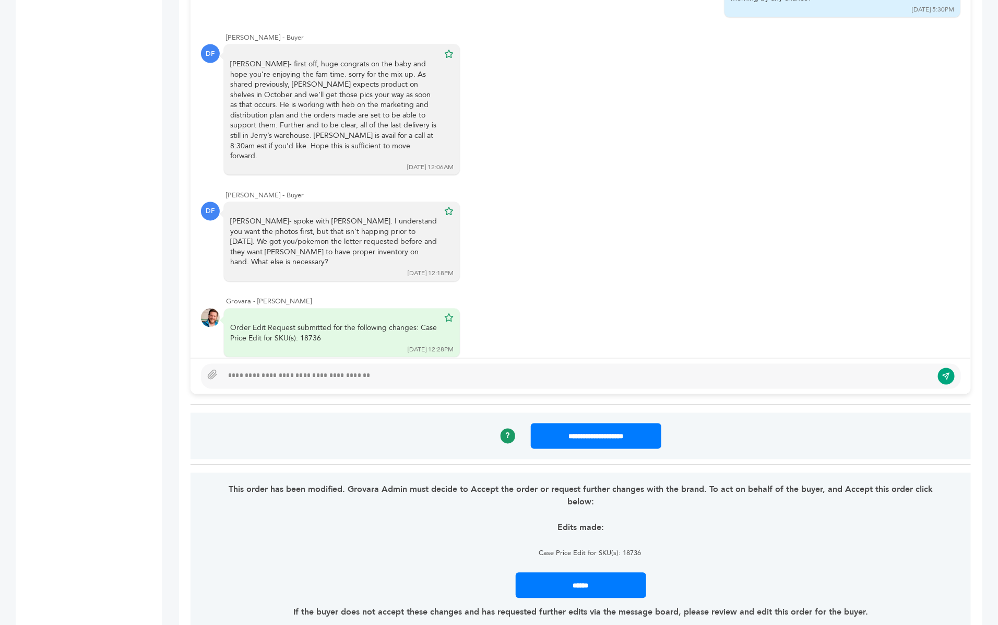
scroll to position [0, 0]
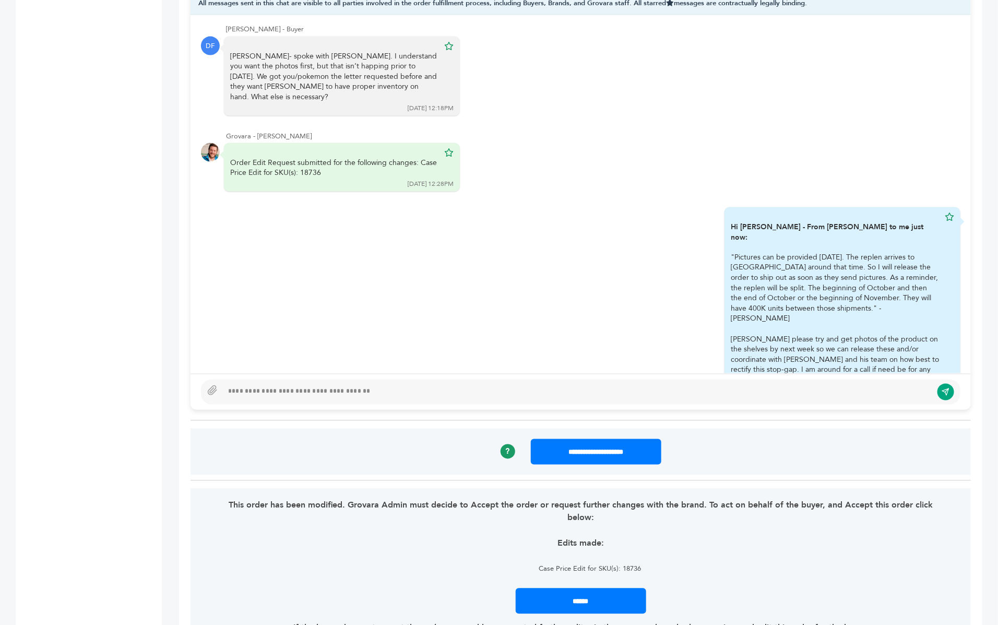
scroll to position [591, 0]
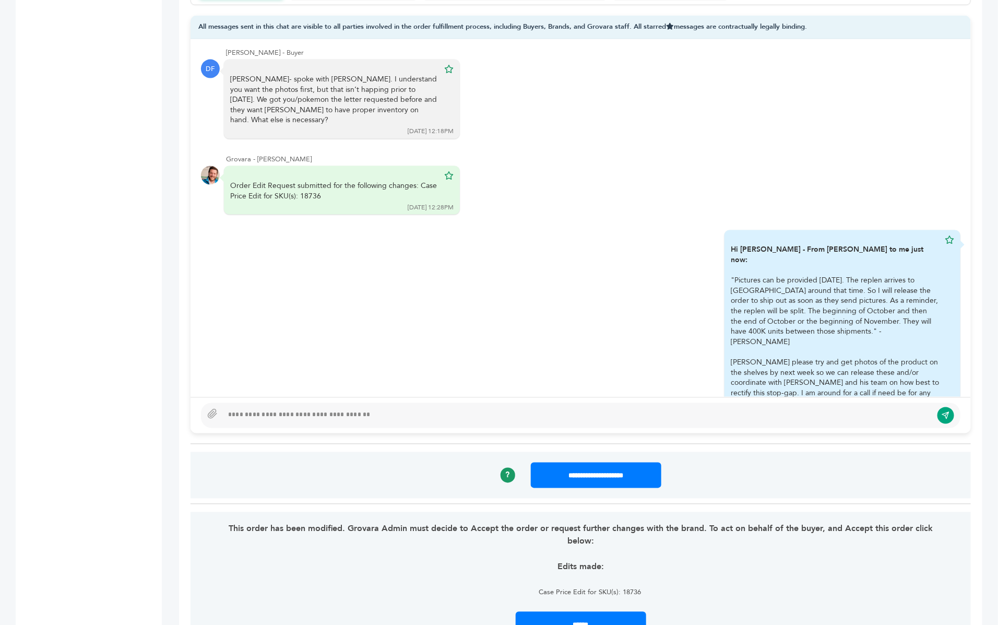
click at [244, 403] on div at bounding box center [581, 415] width 760 height 25
type textarea "****"
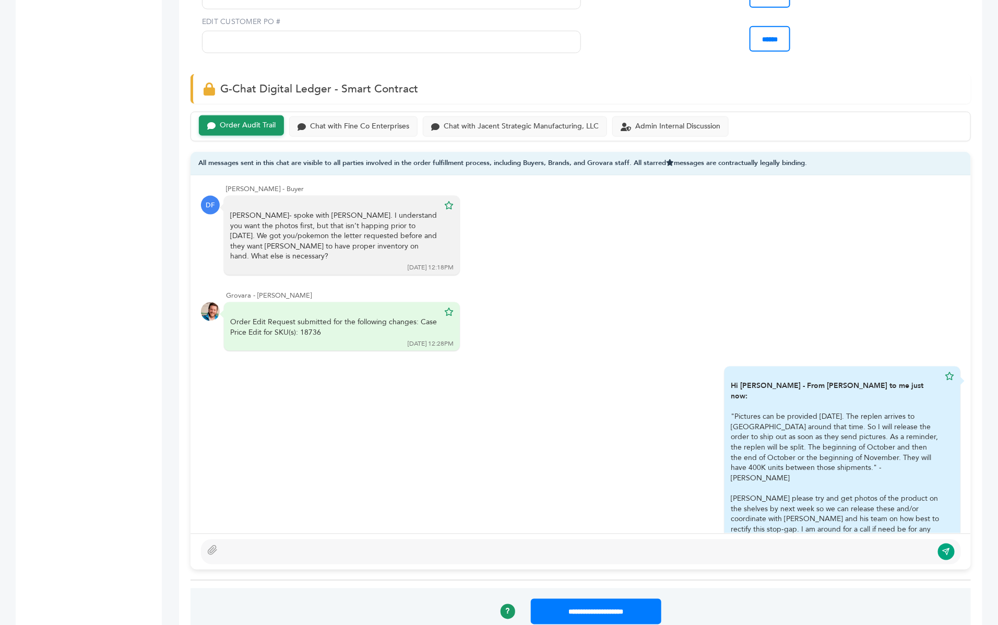
scroll to position [623, 0]
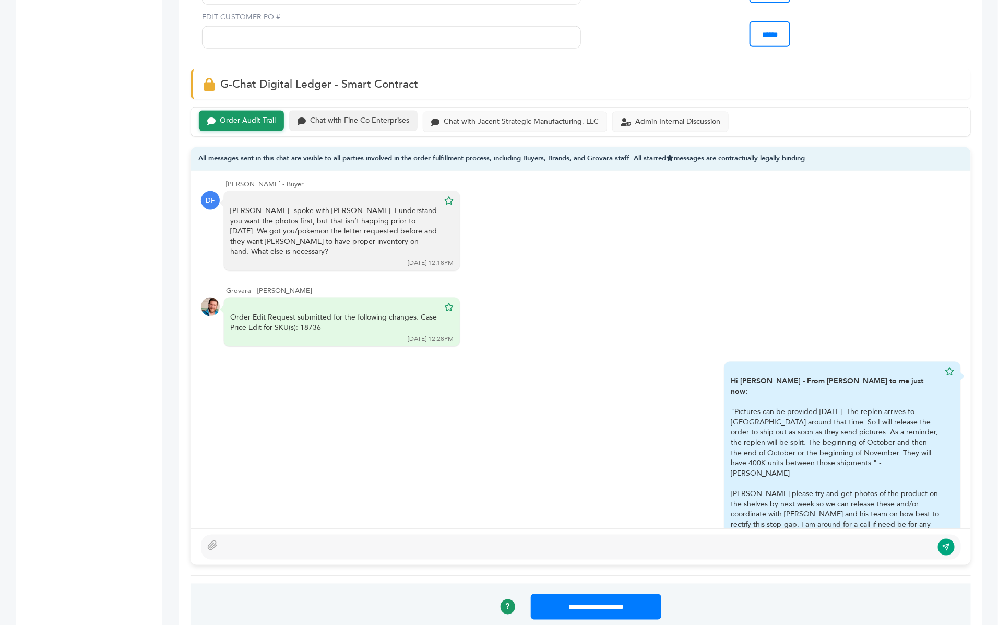
click at [374, 116] on div "Chat with Fine Co Enterprises" at bounding box center [359, 120] width 99 height 9
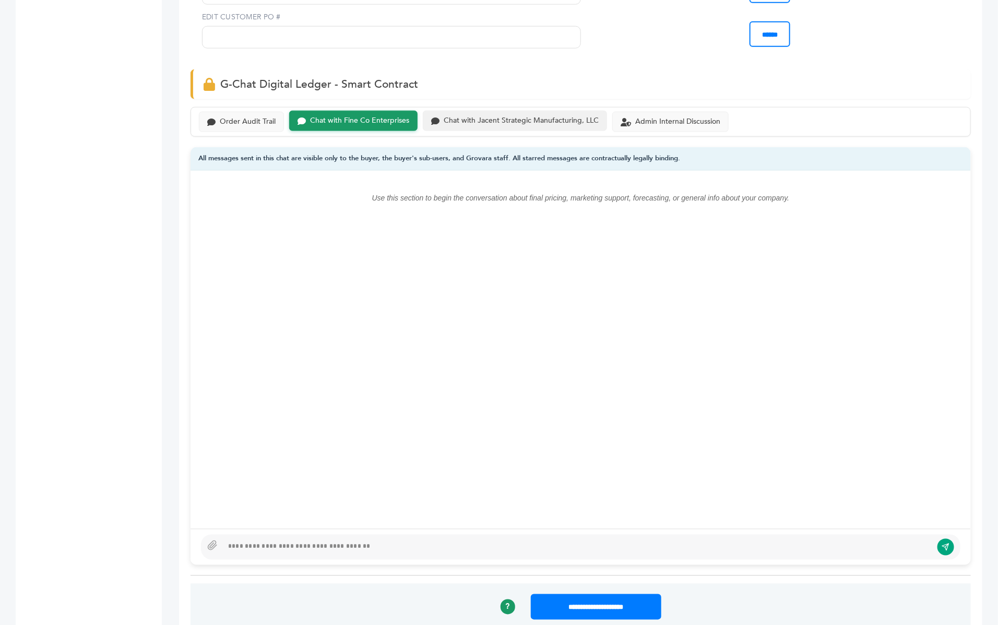
click at [451, 116] on div "Chat with Jacent Strategic Manufacturing, LLC" at bounding box center [521, 120] width 155 height 9
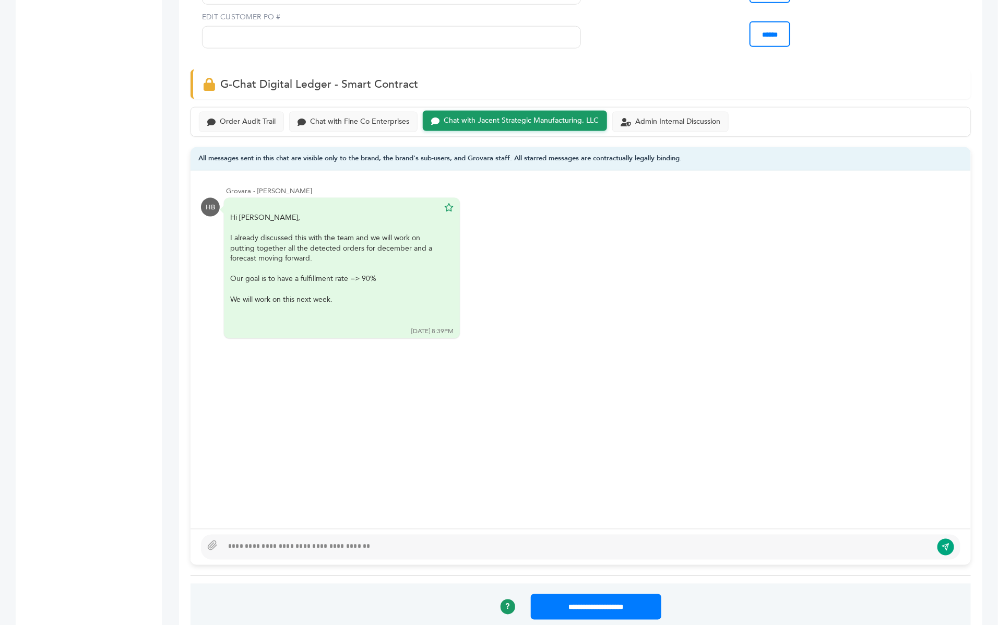
click at [372, 535] on div at bounding box center [581, 547] width 760 height 25
drag, startPoint x: 302, startPoint y: 527, endPoint x: 221, endPoint y: 510, distance: 82.2
click at [221, 529] on div "**********" at bounding box center [581, 547] width 780 height 36
type textarea "****"
click at [240, 116] on div "Order Audit Trail" at bounding box center [248, 120] width 56 height 9
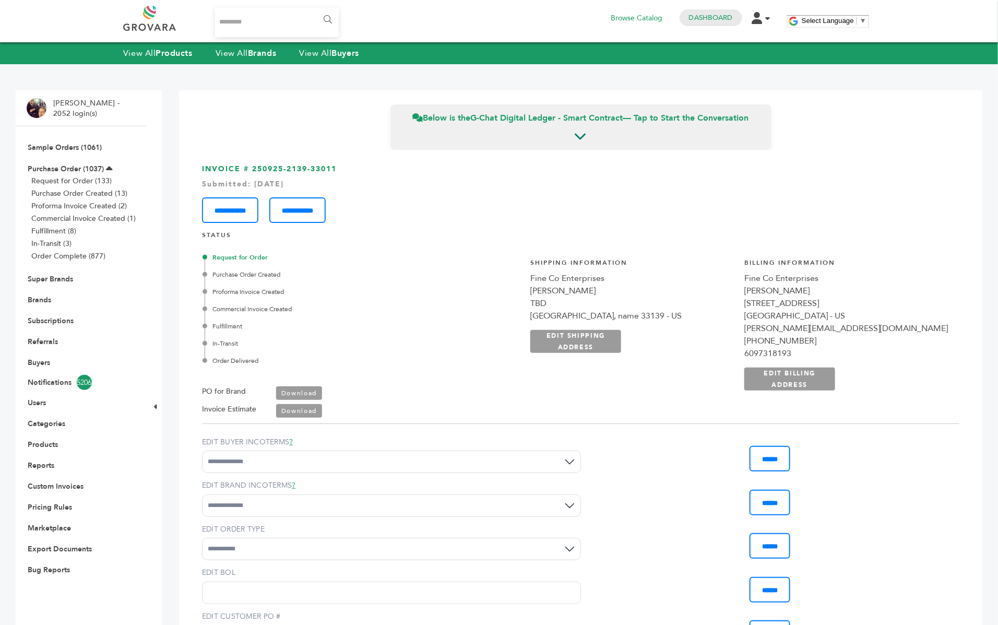
scroll to position [591, 0]
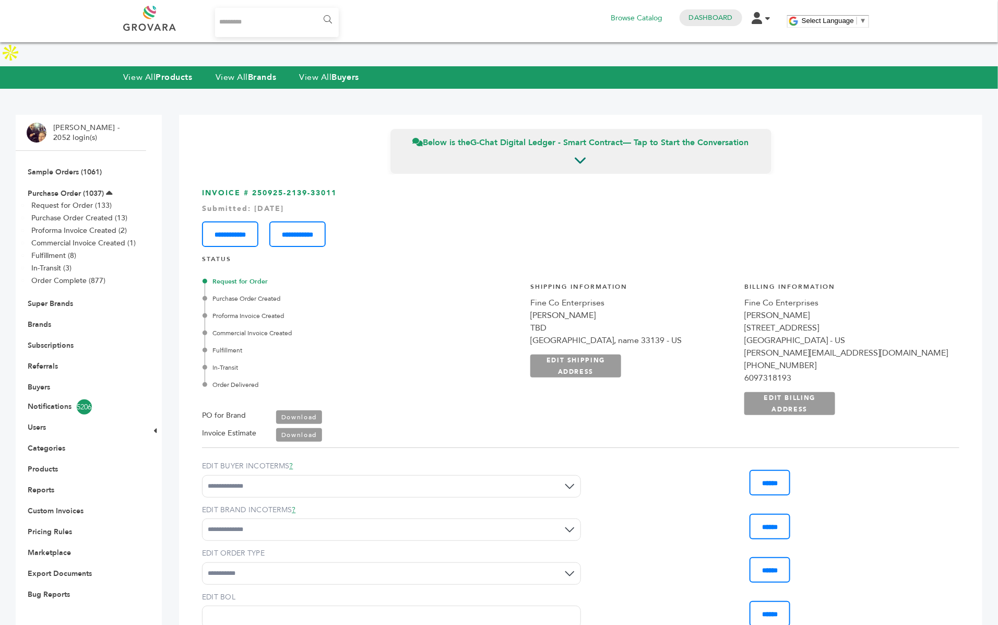
click at [373, 328] on div "Commercial Invoice Created" at bounding box center [336, 332] width 263 height 9
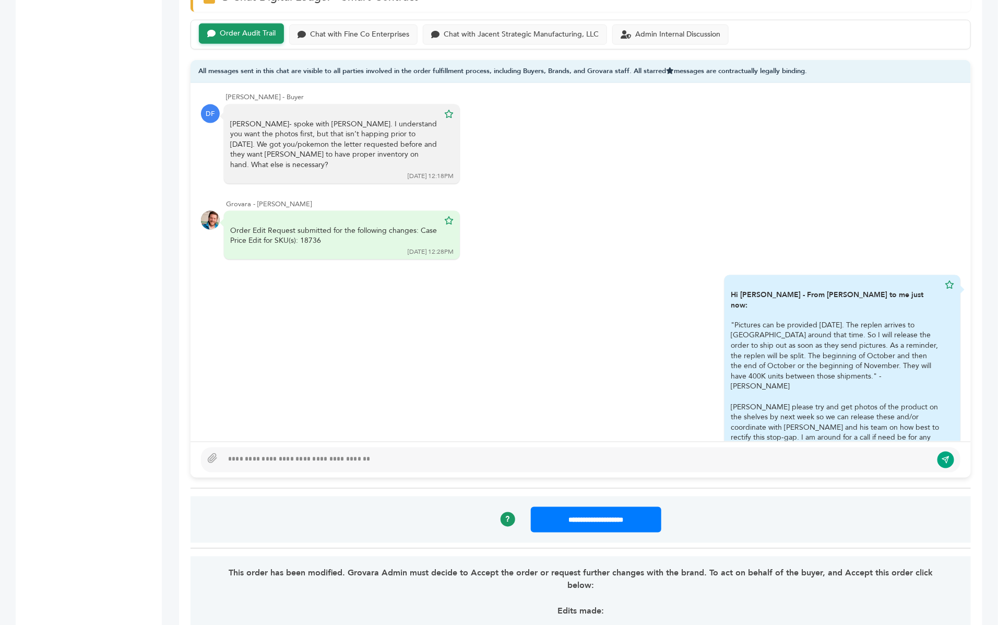
scroll to position [776, 0]
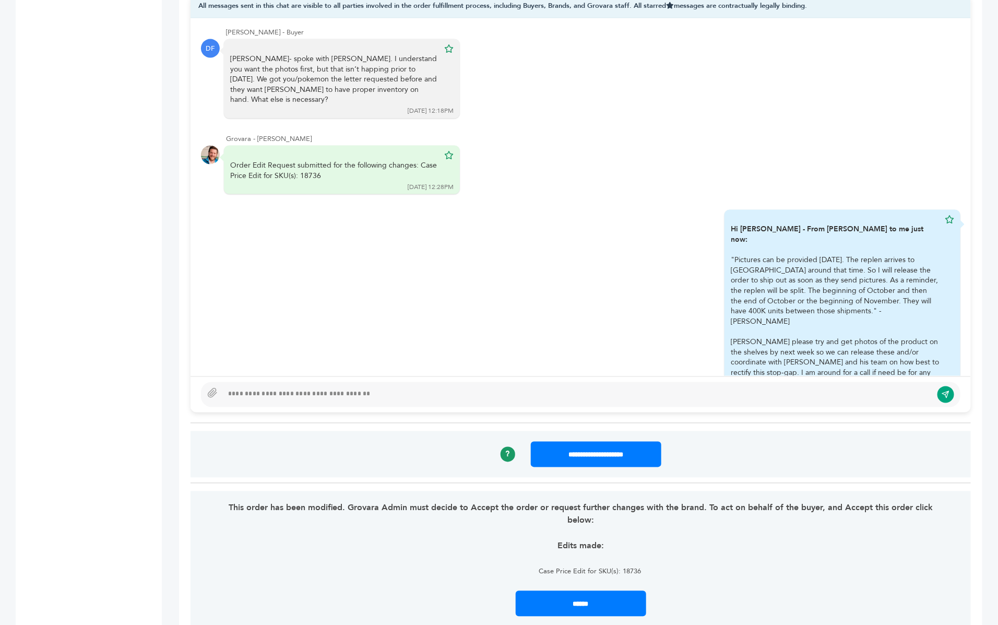
click at [335, 388] on div at bounding box center [577, 394] width 709 height 13
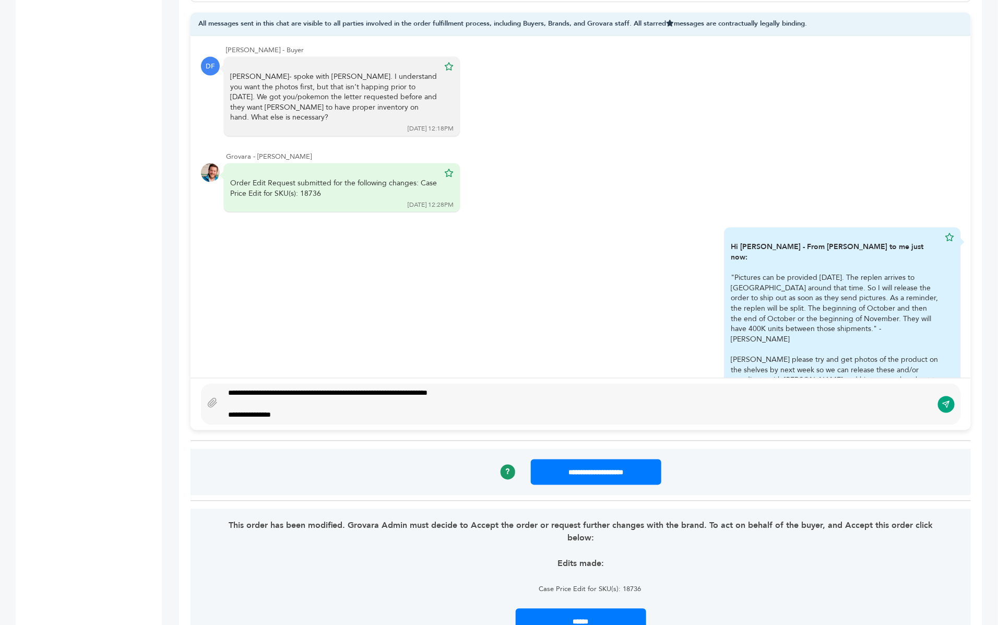
scroll to position [747, 0]
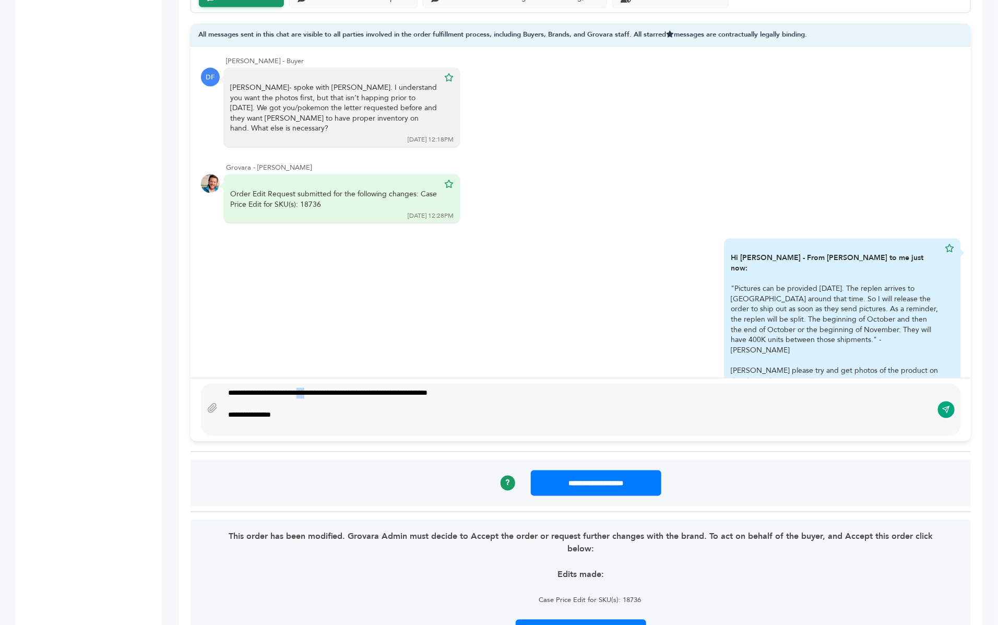
drag, startPoint x: 325, startPoint y: 373, endPoint x: 312, endPoint y: 372, distance: 13.1
click at [312, 388] on div "**********" at bounding box center [578, 410] width 710 height 44
click at [340, 388] on div "**********" at bounding box center [578, 410] width 710 height 44
drag, startPoint x: 457, startPoint y: 370, endPoint x: 355, endPoint y: 368, distance: 101.8
click at [355, 388] on div "**********" at bounding box center [578, 410] width 710 height 44
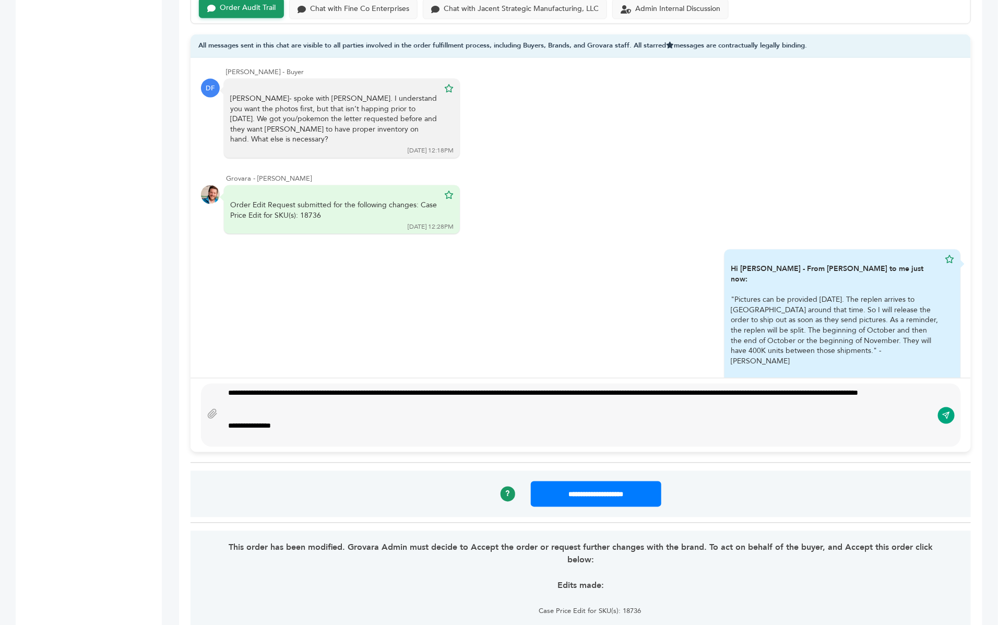
scroll to position [728, 0]
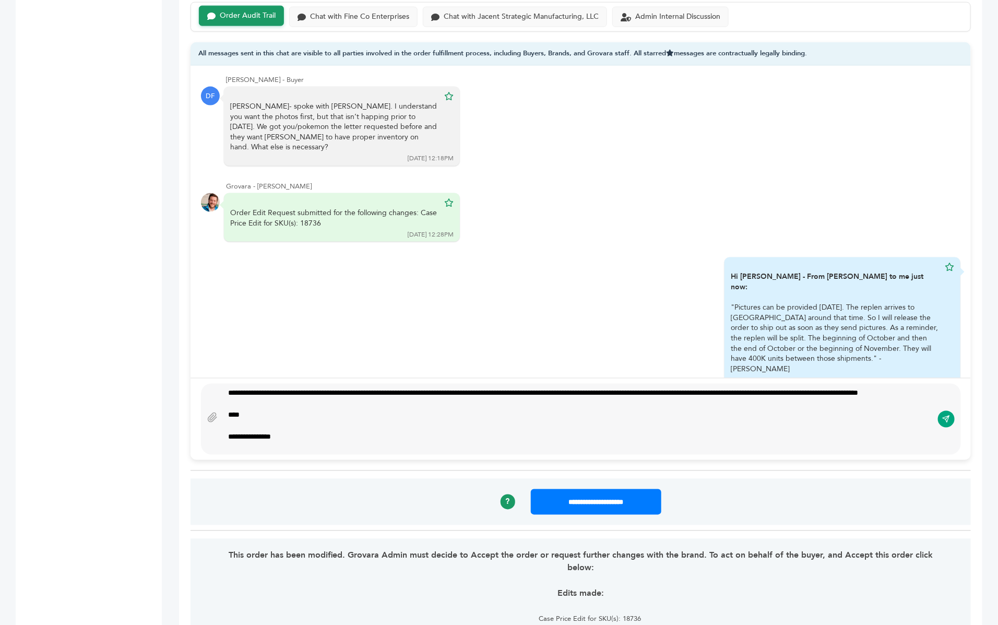
type textarea "**********"
click at [942, 415] on icon "submit" at bounding box center [946, 419] width 8 height 9
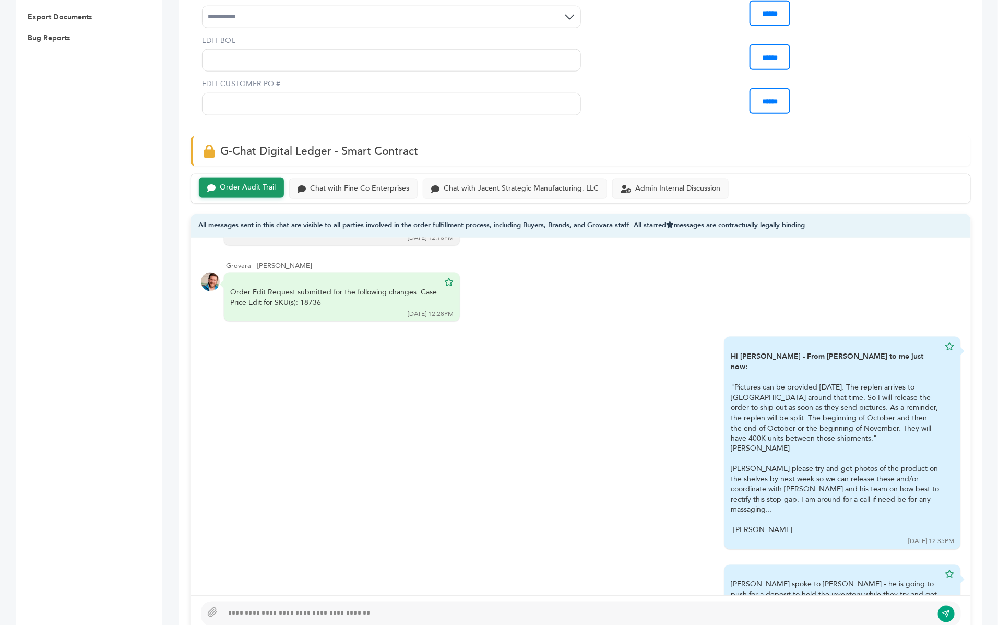
scroll to position [527, 0]
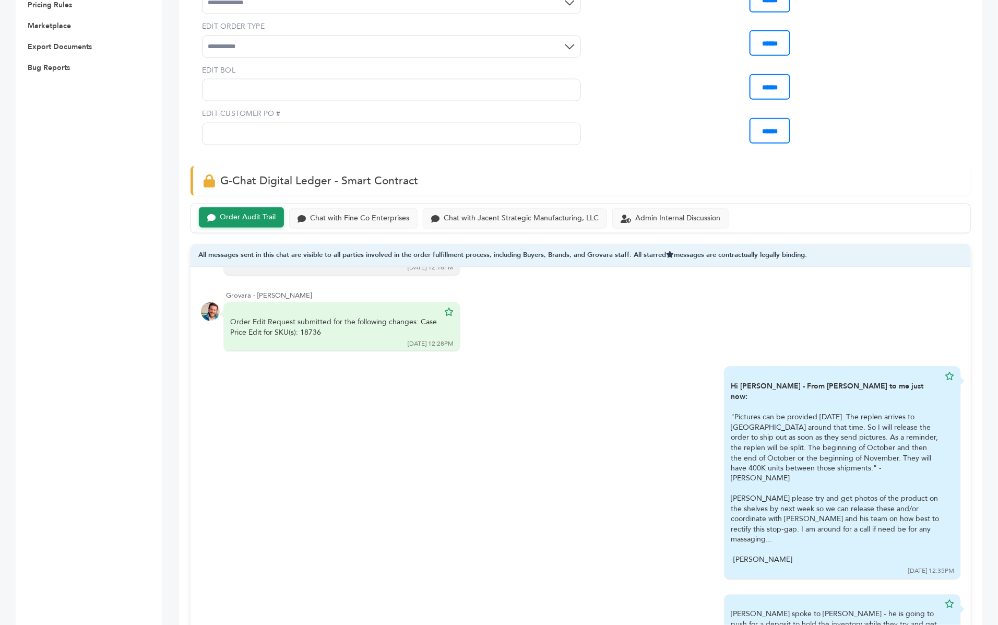
click at [694, 209] on div "Order Audit Trail Chat with Fine Co Enterprises Chat with Jacent Strategic Manu…" at bounding box center [581, 219] width 780 height 30
click at [676, 213] on div "Admin Internal Discussion" at bounding box center [677, 217] width 85 height 9
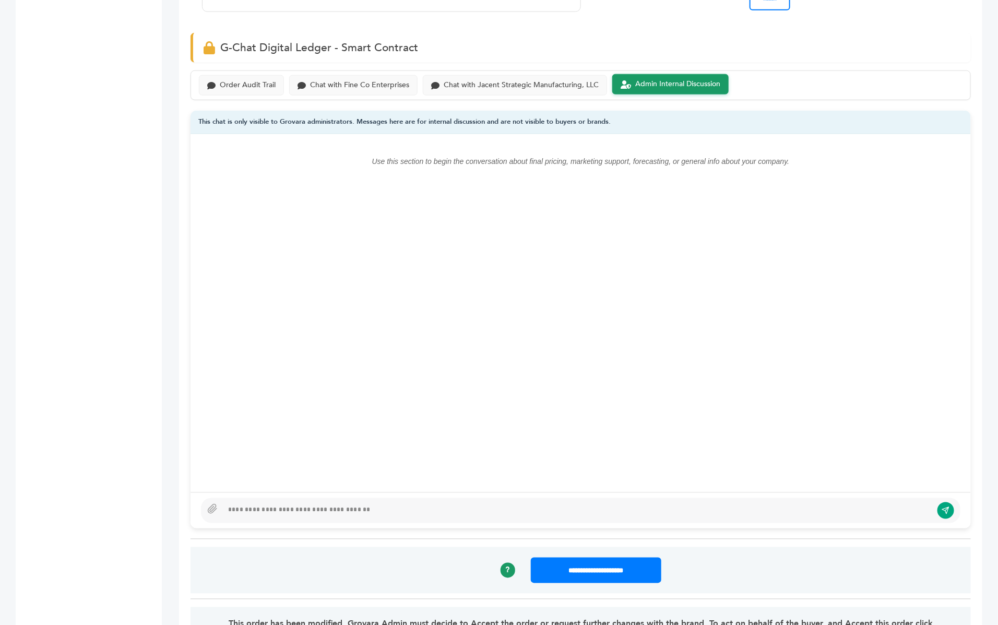
scroll to position [685, 0]
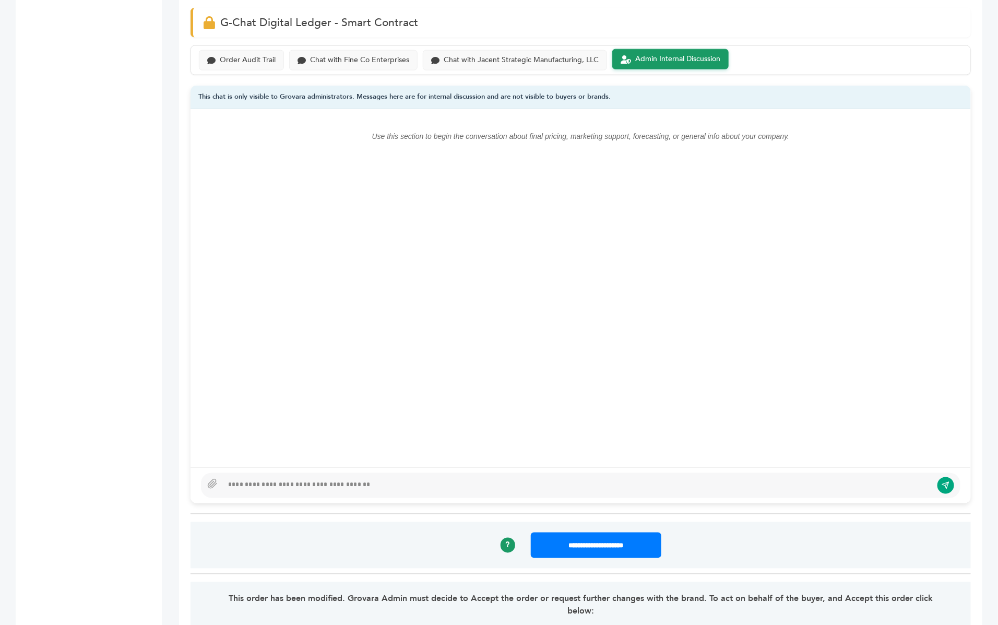
click at [267, 473] on div at bounding box center [581, 485] width 760 height 25
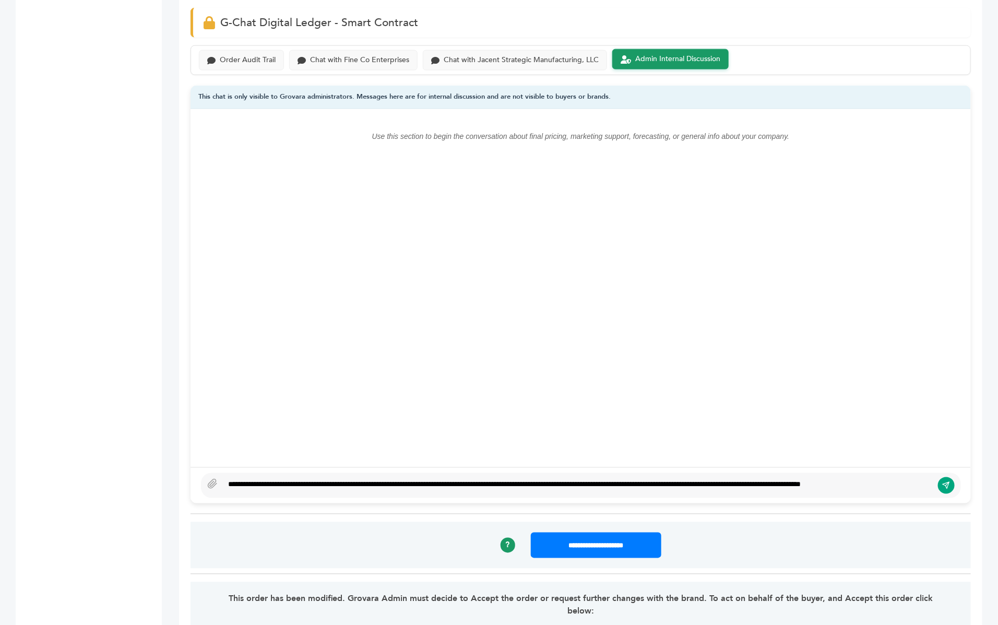
scroll to position [678, 0]
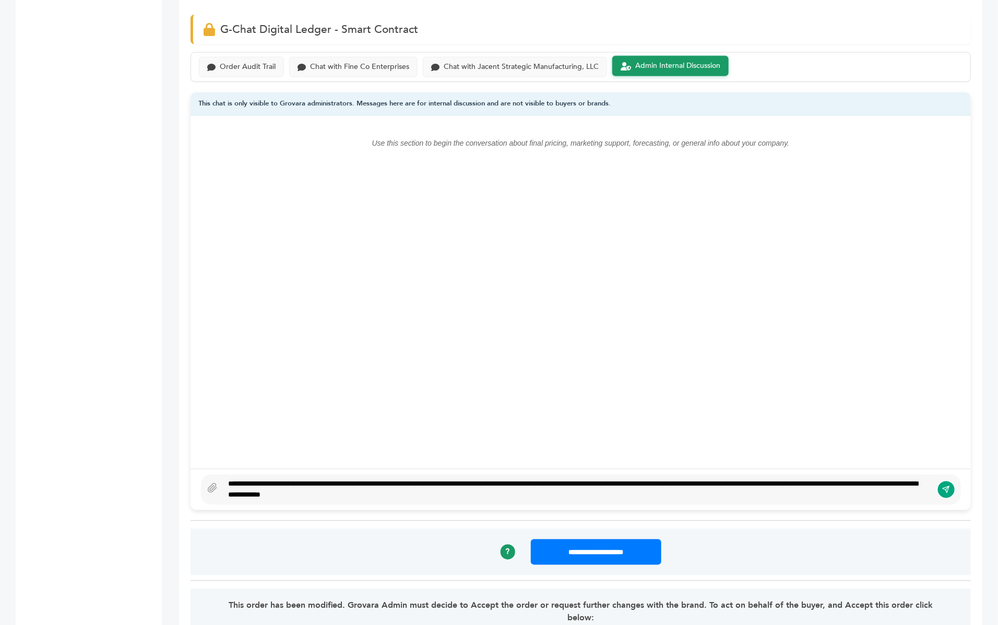
type textarea "**********"
click at [950, 481] on button "submit" at bounding box center [947, 490] width 18 height 18
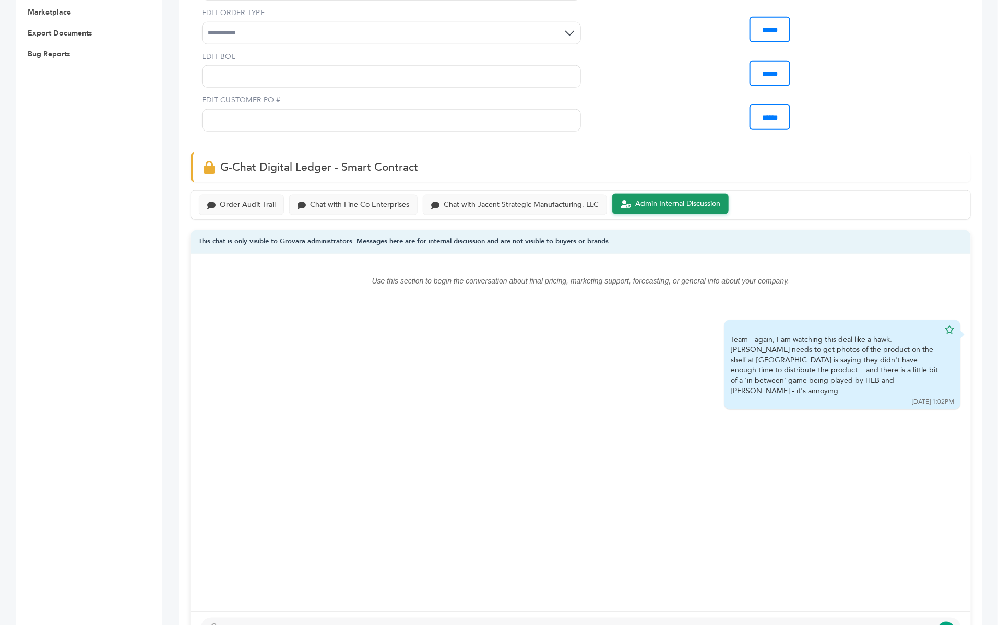
scroll to position [541, 0]
